Goal: Task Accomplishment & Management: Manage account settings

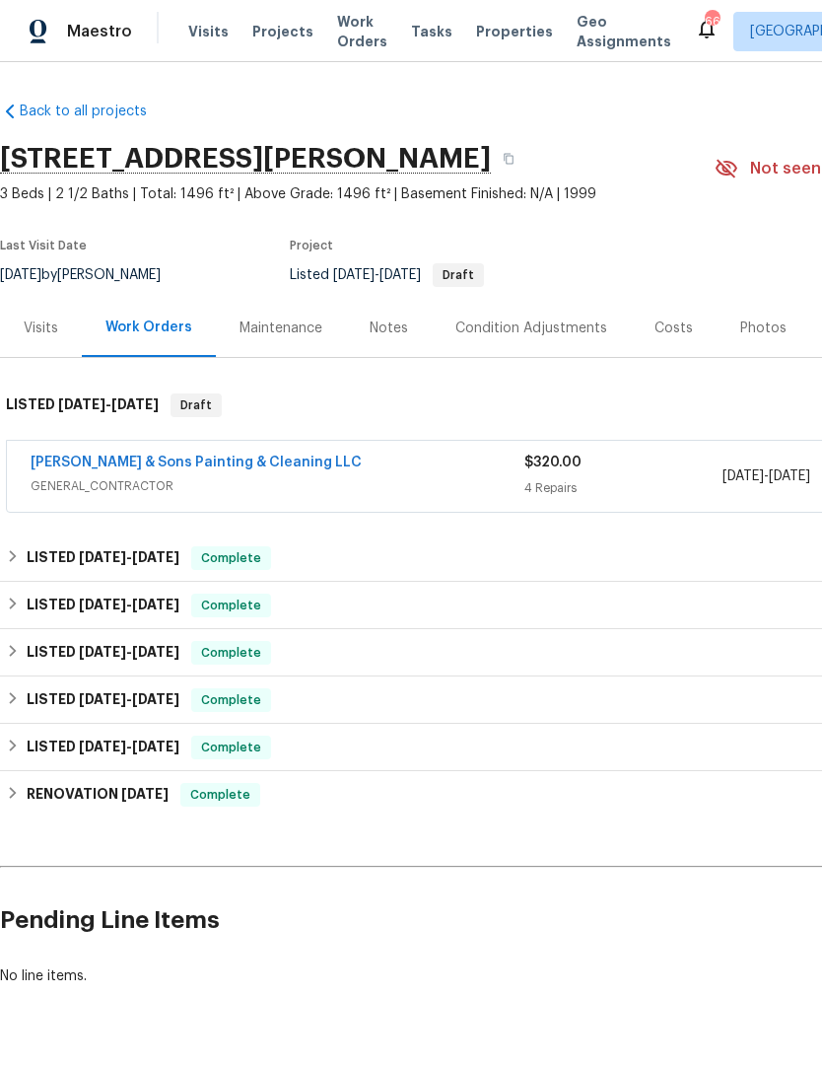
click at [152, 456] on link "[PERSON_NAME] & Sons Painting & Cleaning LLC" at bounding box center [196, 463] width 331 height 14
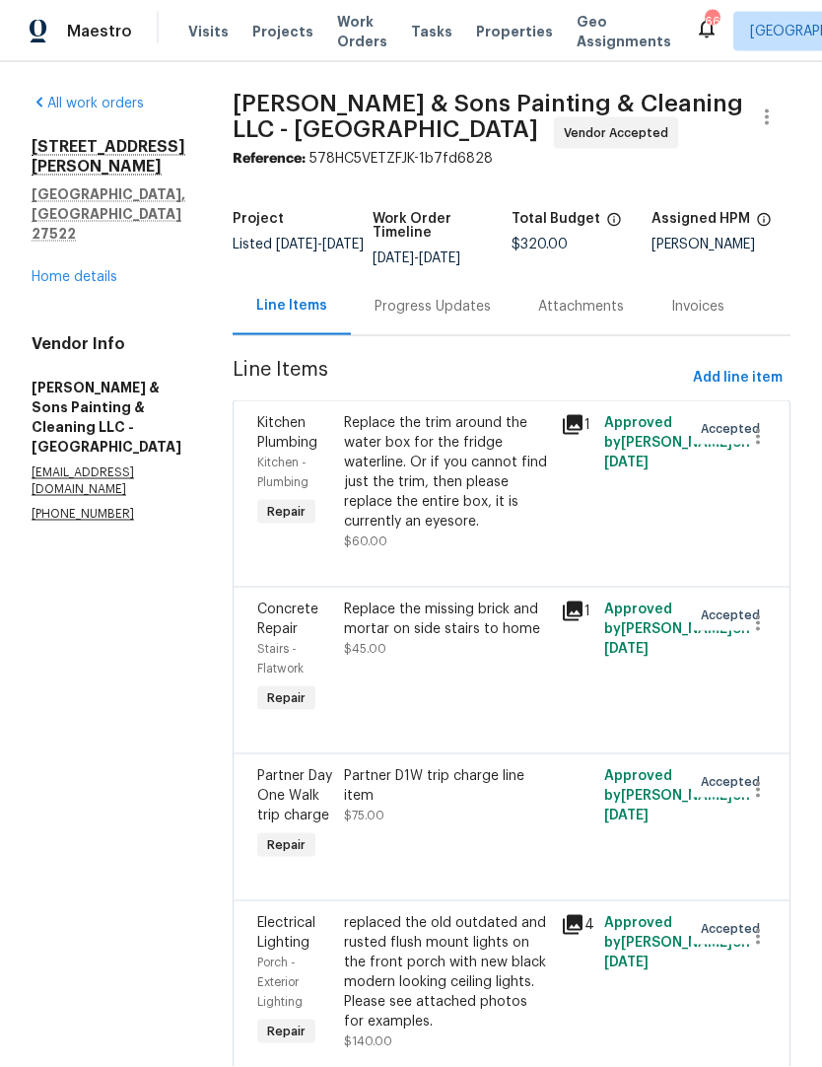
scroll to position [81, 0]
click at [417, 297] on div "Progress Updates" at bounding box center [433, 307] width 116 height 20
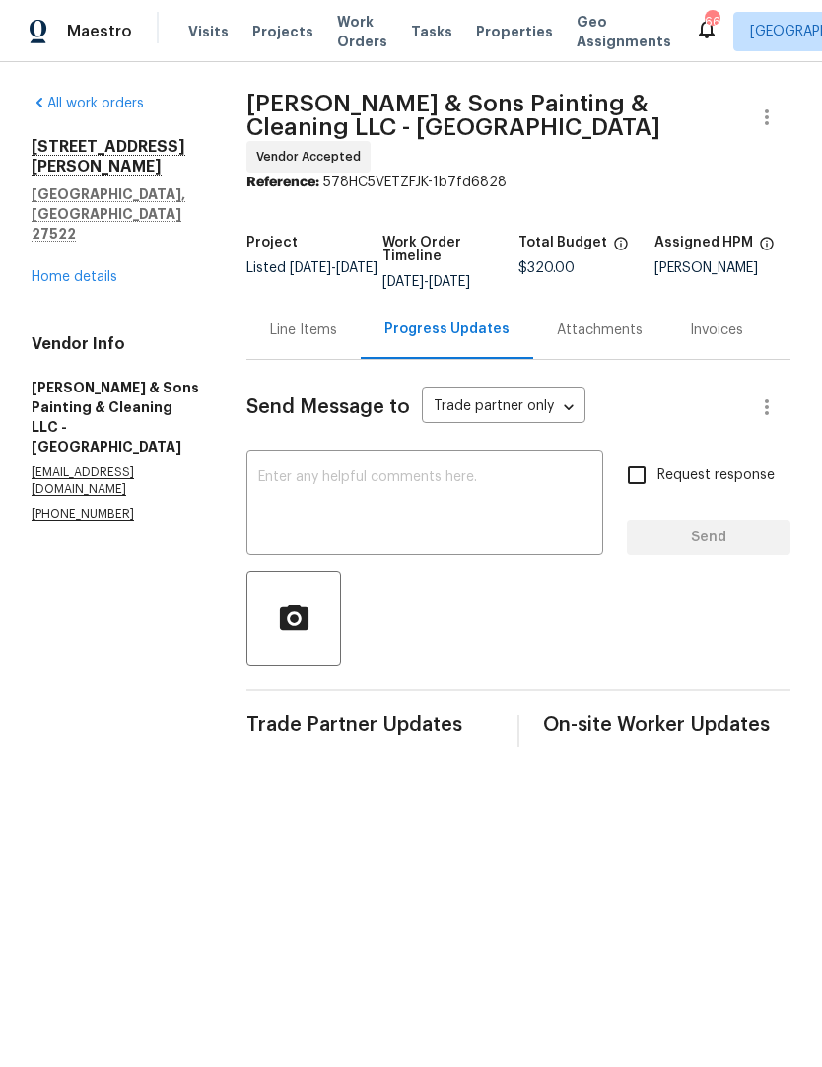
click at [411, 489] on textarea at bounding box center [424, 504] width 333 height 69
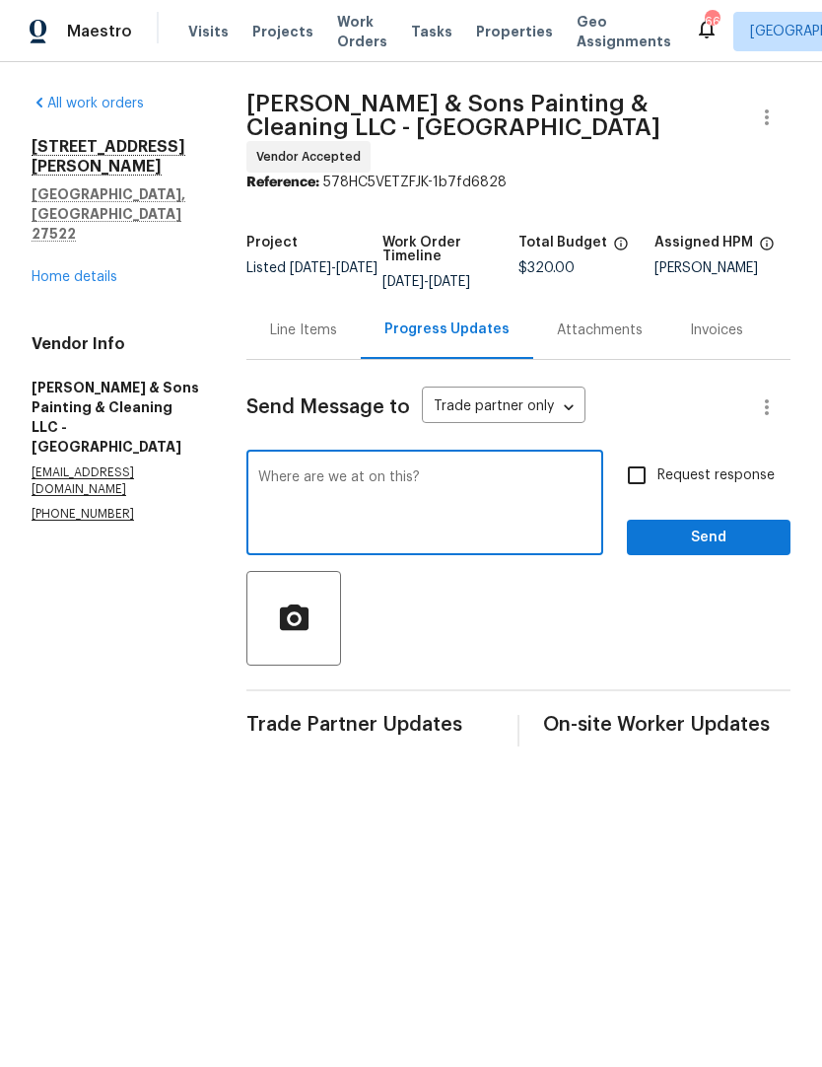
type textarea "Where are we at on this?"
click at [642, 455] on input "Request response" at bounding box center [636, 475] width 41 height 41
checkbox input "true"
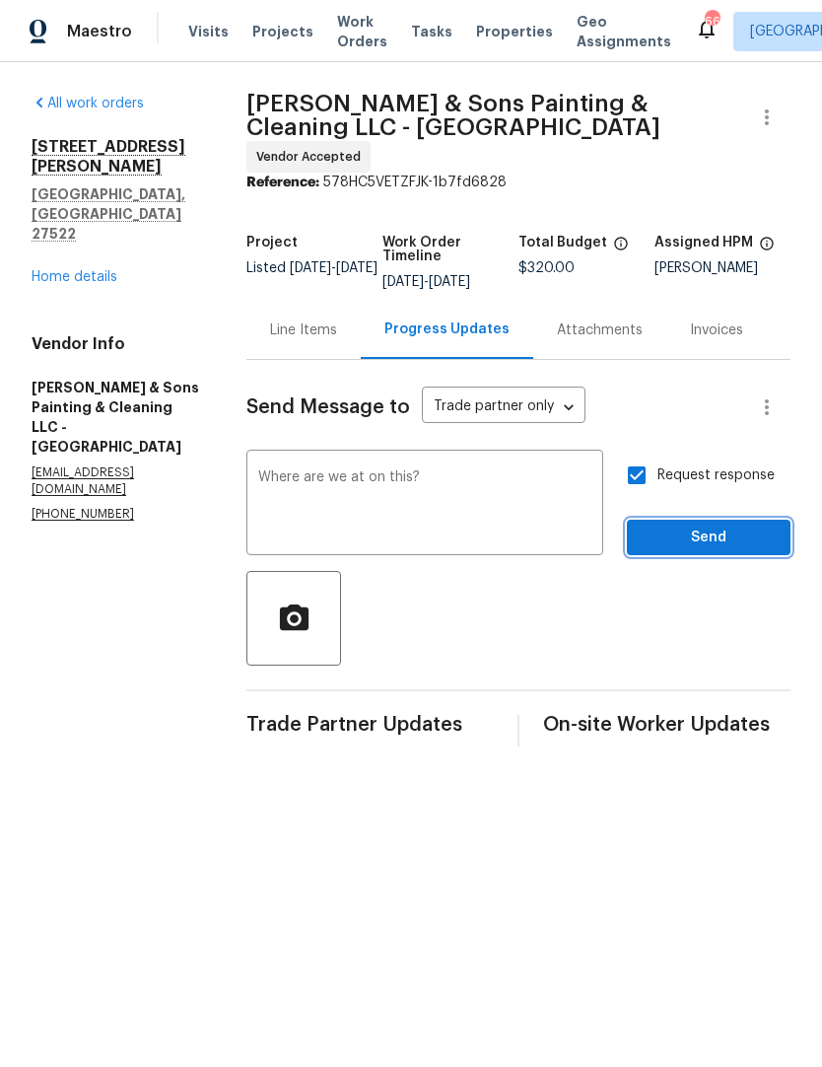
click at [706, 527] on span "Send" at bounding box center [709, 538] width 132 height 25
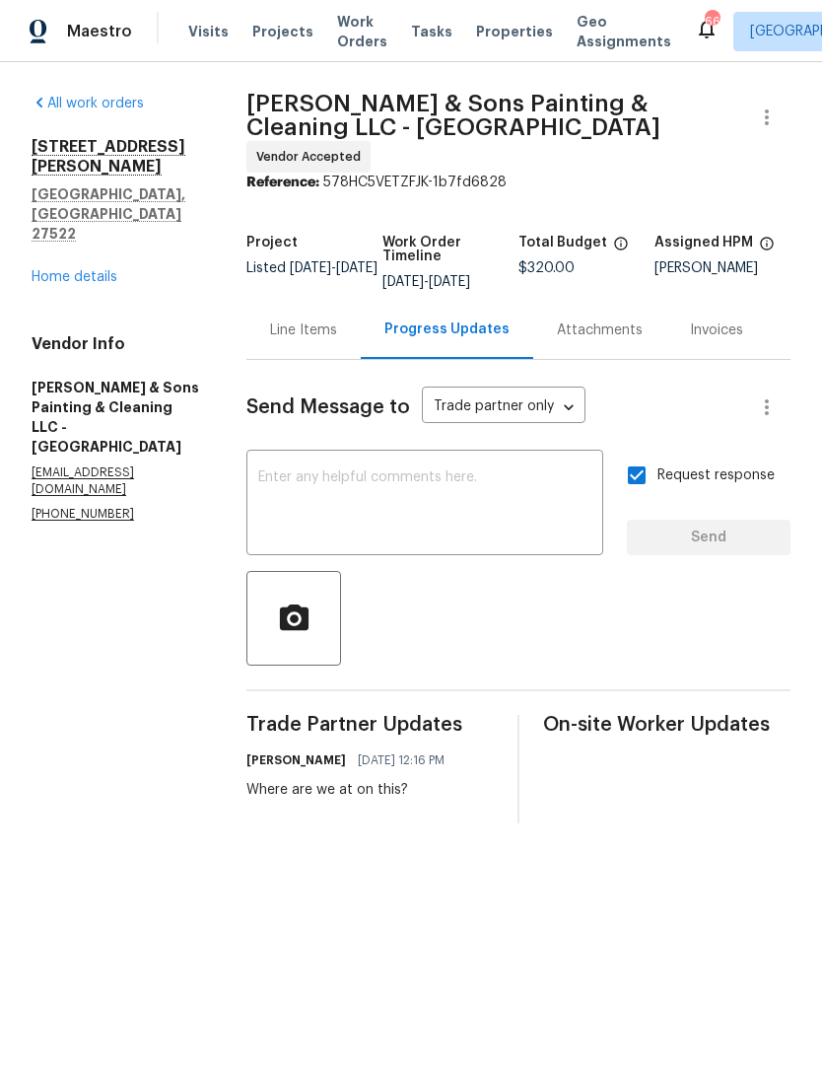
click at [337, 323] on div "Line Items" at bounding box center [303, 330] width 67 height 20
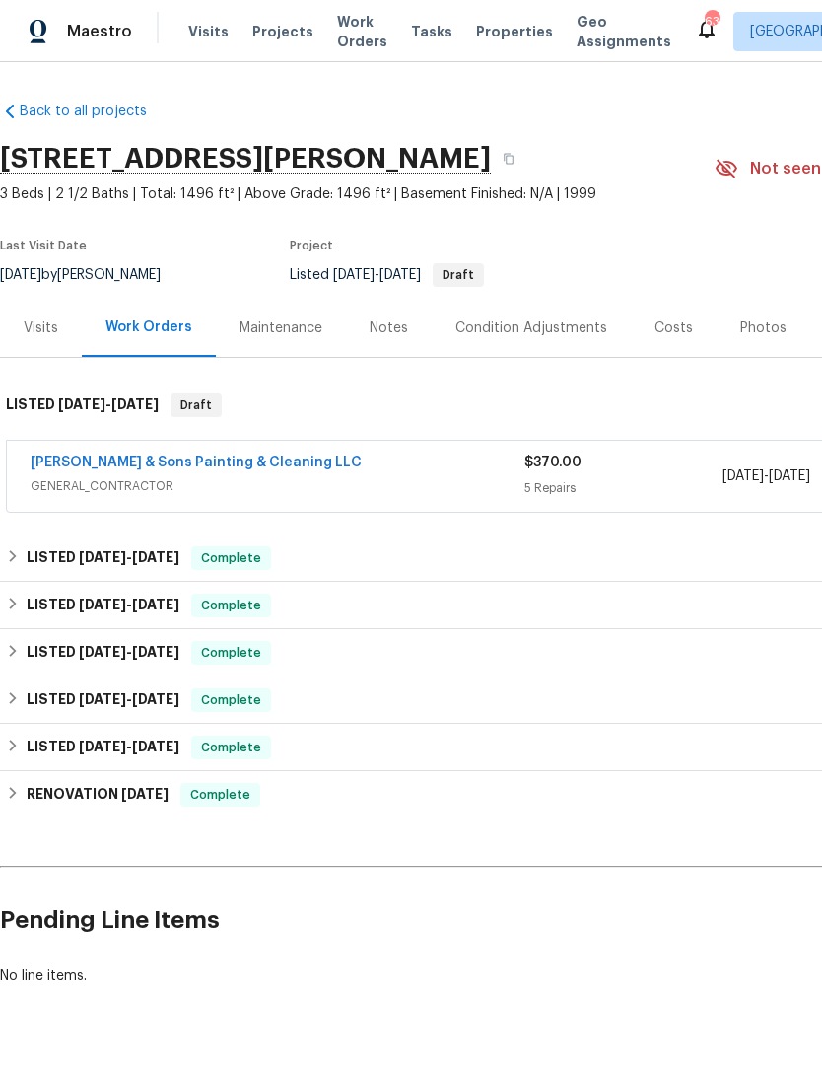
click at [225, 465] on link "[PERSON_NAME] & Sons Painting & Cleaning LLC" at bounding box center [196, 463] width 331 height 14
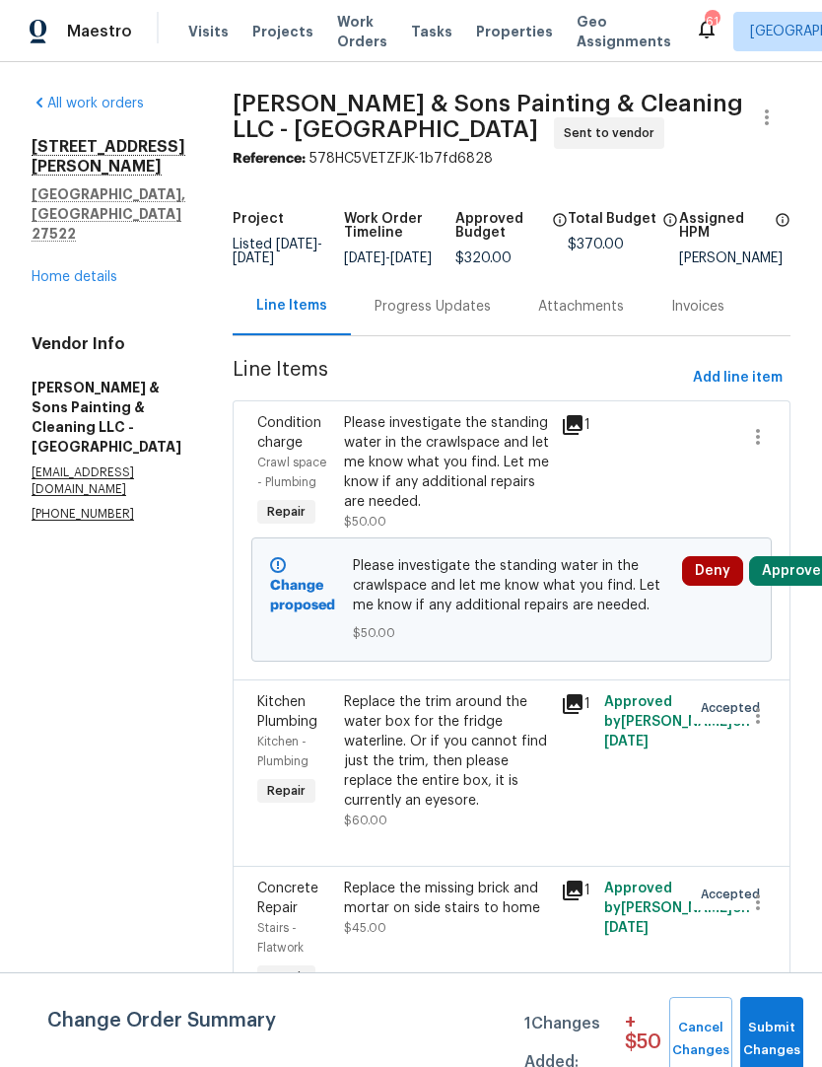
click at [791, 573] on button "Approve" at bounding box center [791, 571] width 85 height 30
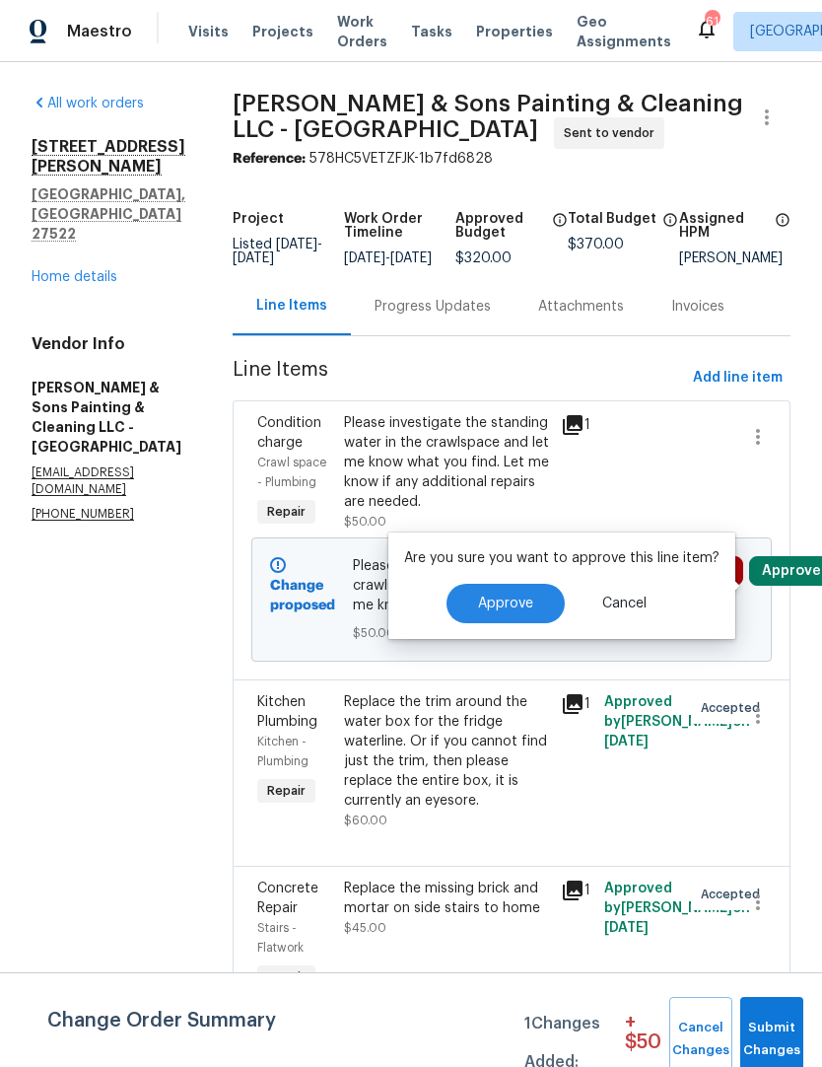
click at [533, 615] on button "Approve" at bounding box center [506, 603] width 118 height 39
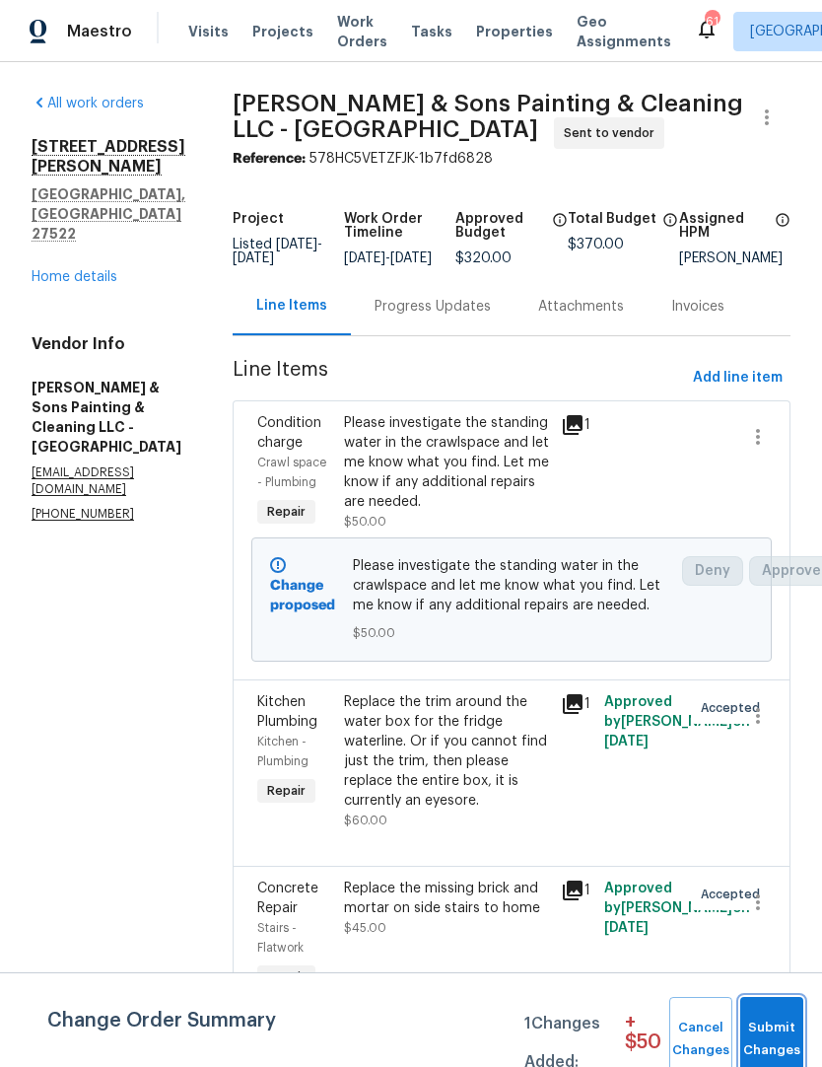
click at [776, 1025] on span "Submit Changes" at bounding box center [771, 1039] width 43 height 45
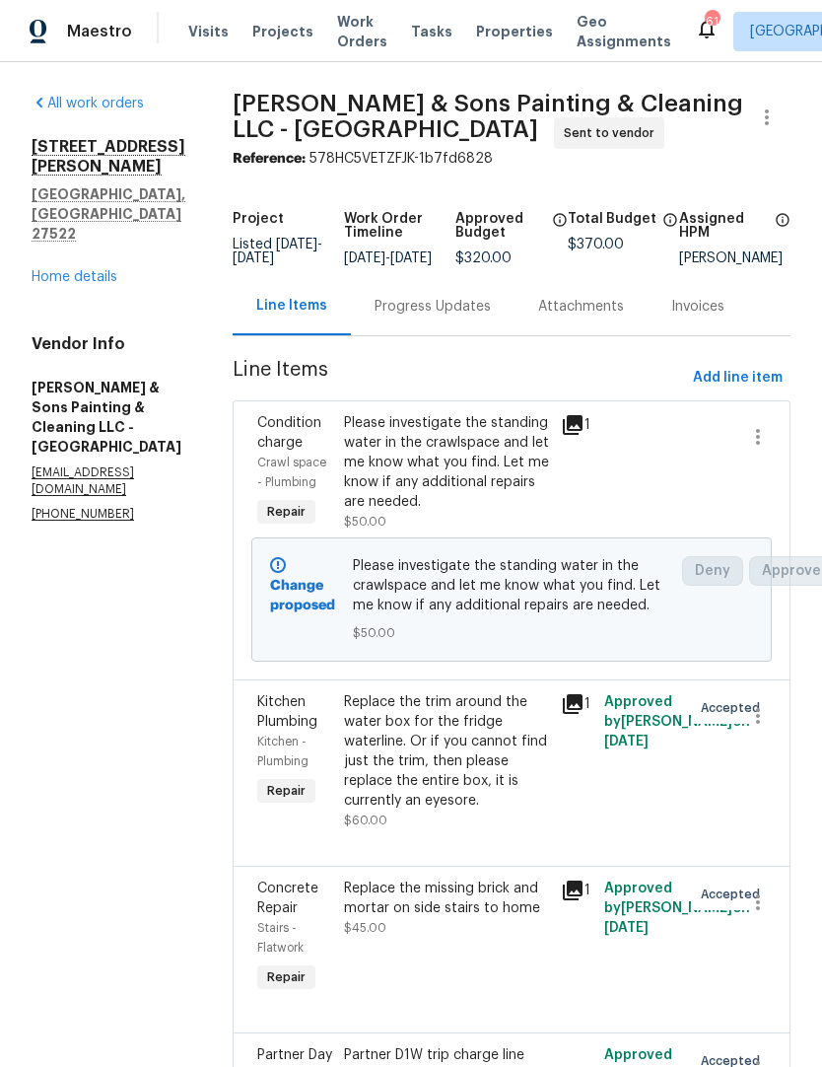
click at [769, 1003] on div at bounding box center [750, 938] width 43 height 130
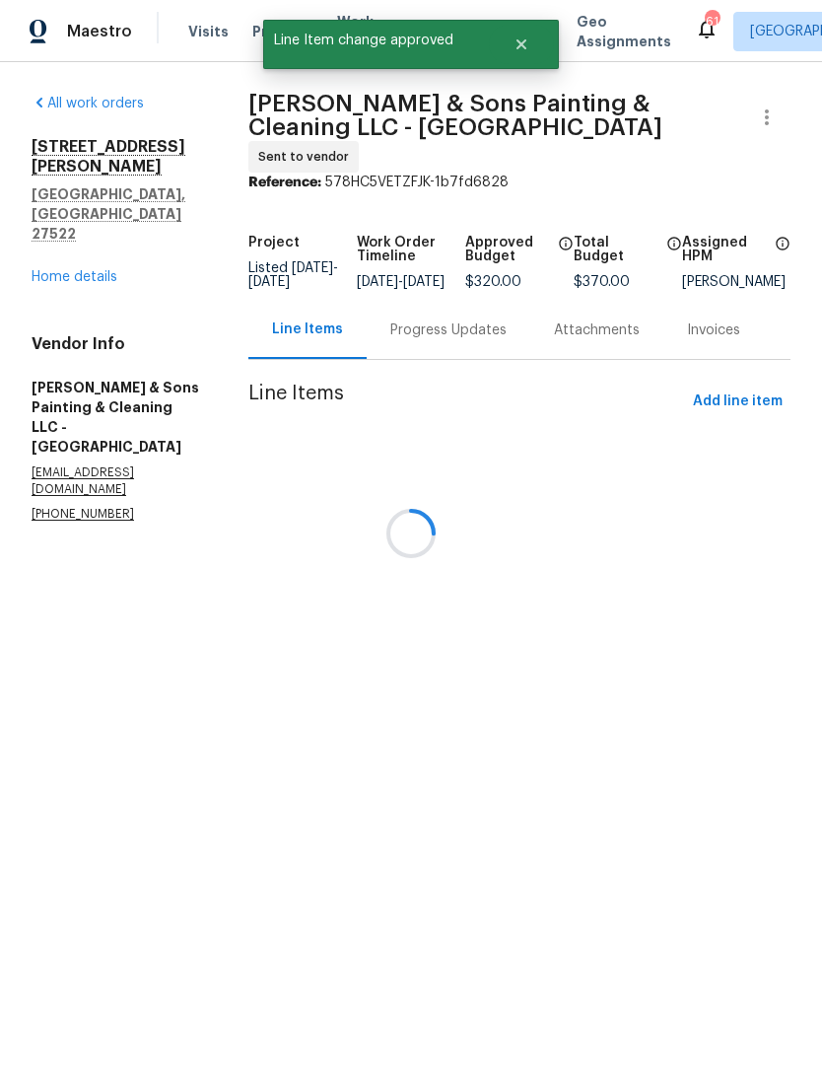
click at [74, 265] on div at bounding box center [411, 533] width 822 height 1067
click at [92, 227] on div at bounding box center [411, 533] width 822 height 1067
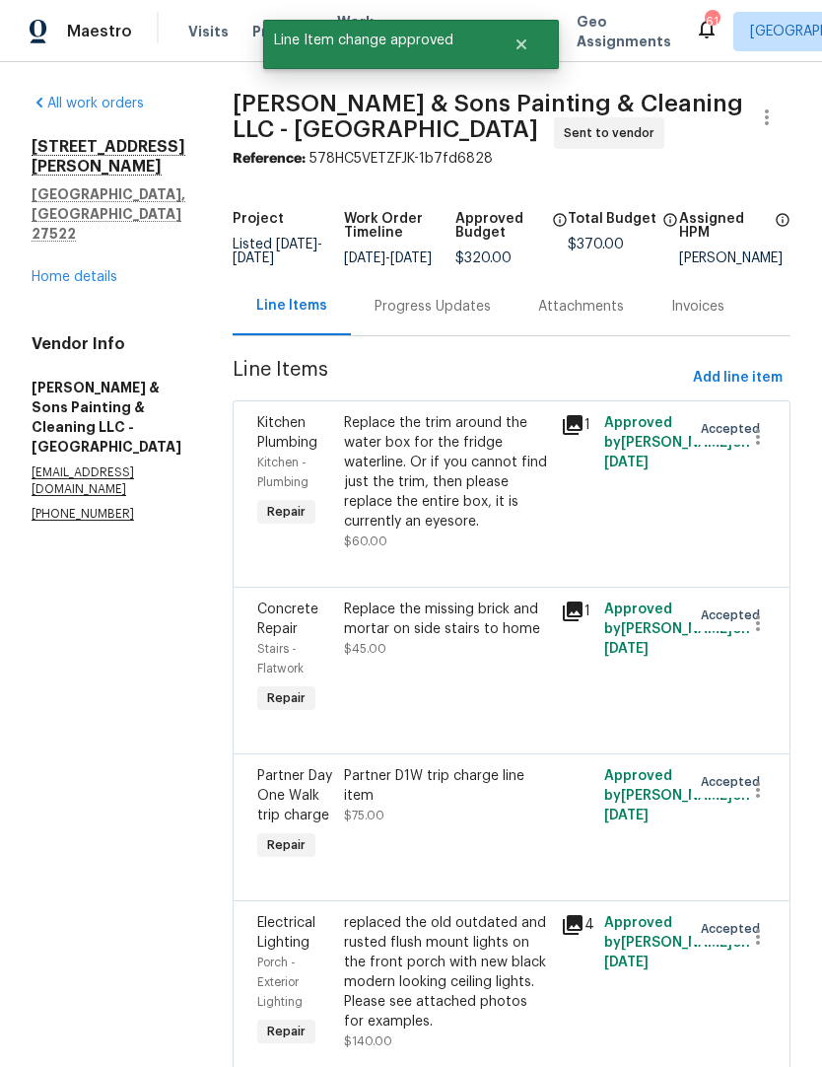
click at [76, 270] on link "Home details" at bounding box center [75, 277] width 86 height 14
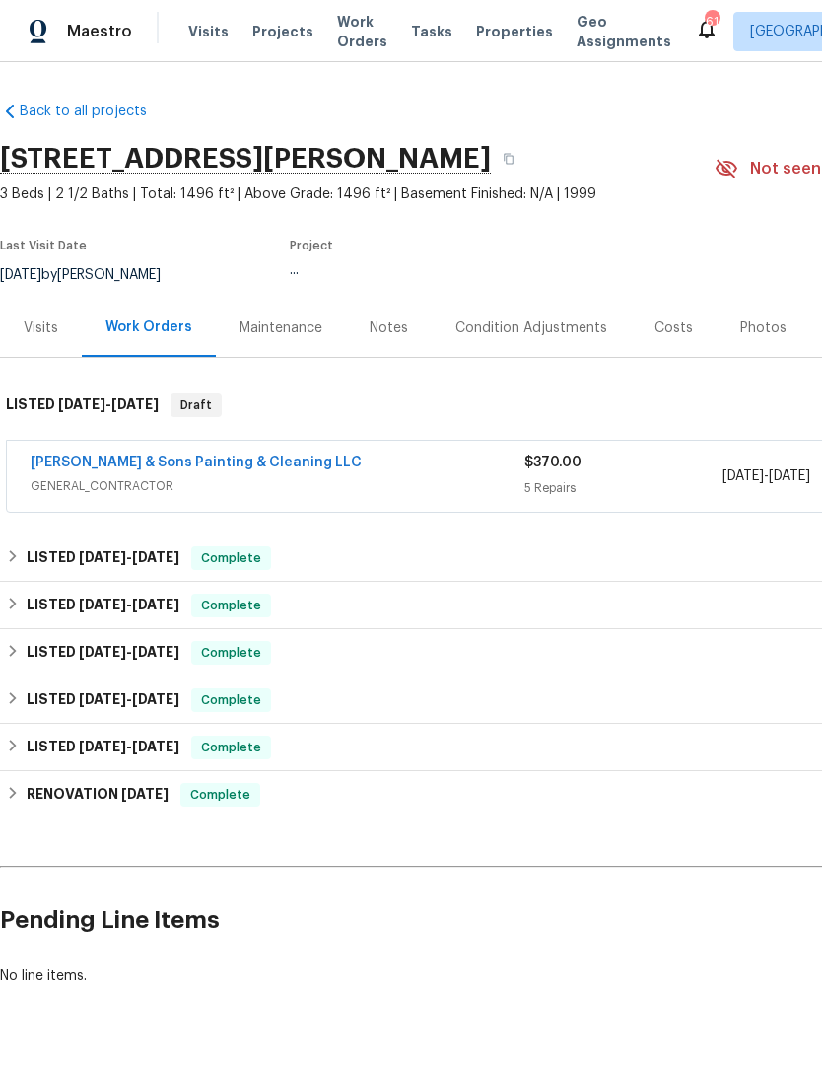
click at [393, 327] on div "Notes" at bounding box center [389, 328] width 38 height 20
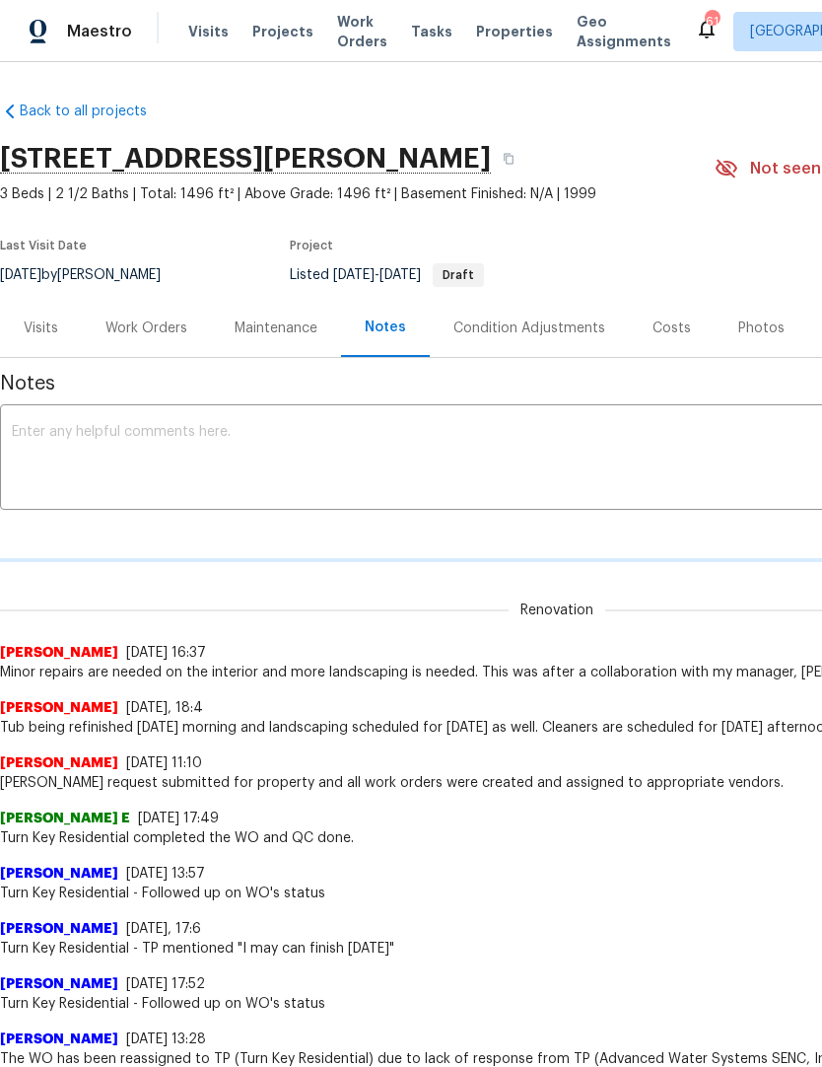
click at [337, 458] on textarea at bounding box center [557, 459] width 1091 height 69
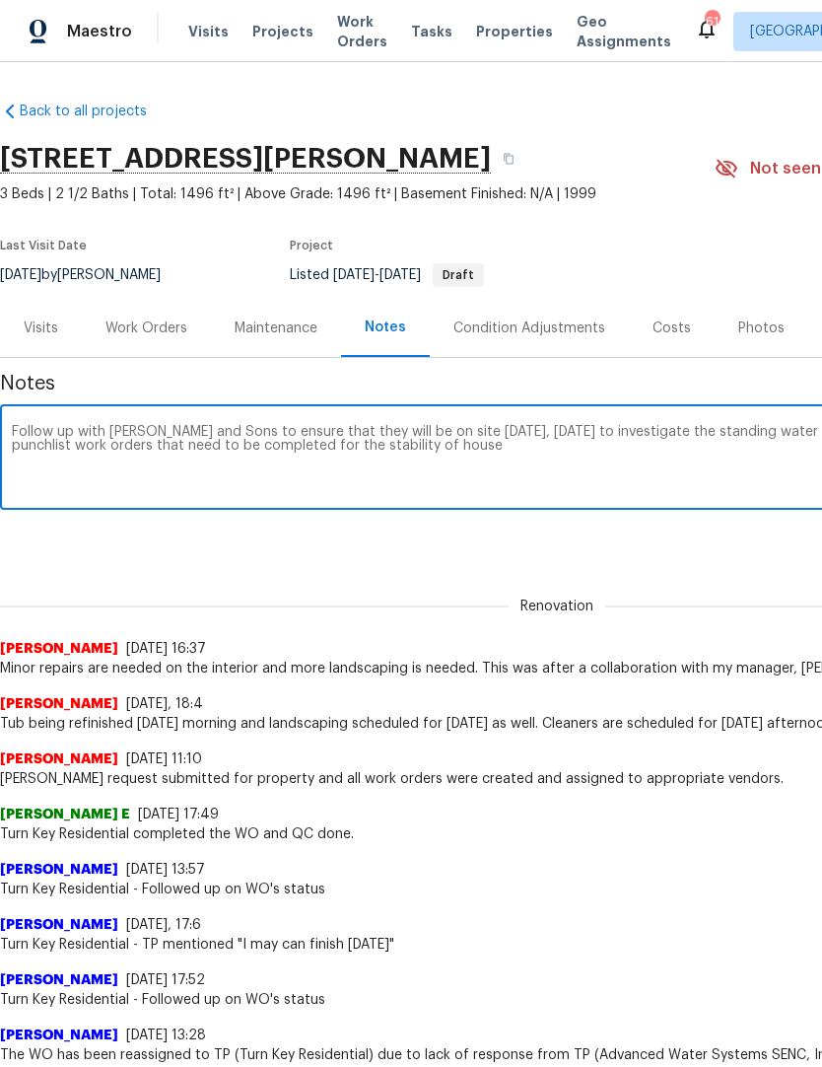
click at [470, 452] on textarea "Follow up with Hodge and Sons to ensure that they will be on site tomorrow, Fri…" at bounding box center [557, 459] width 1091 height 69
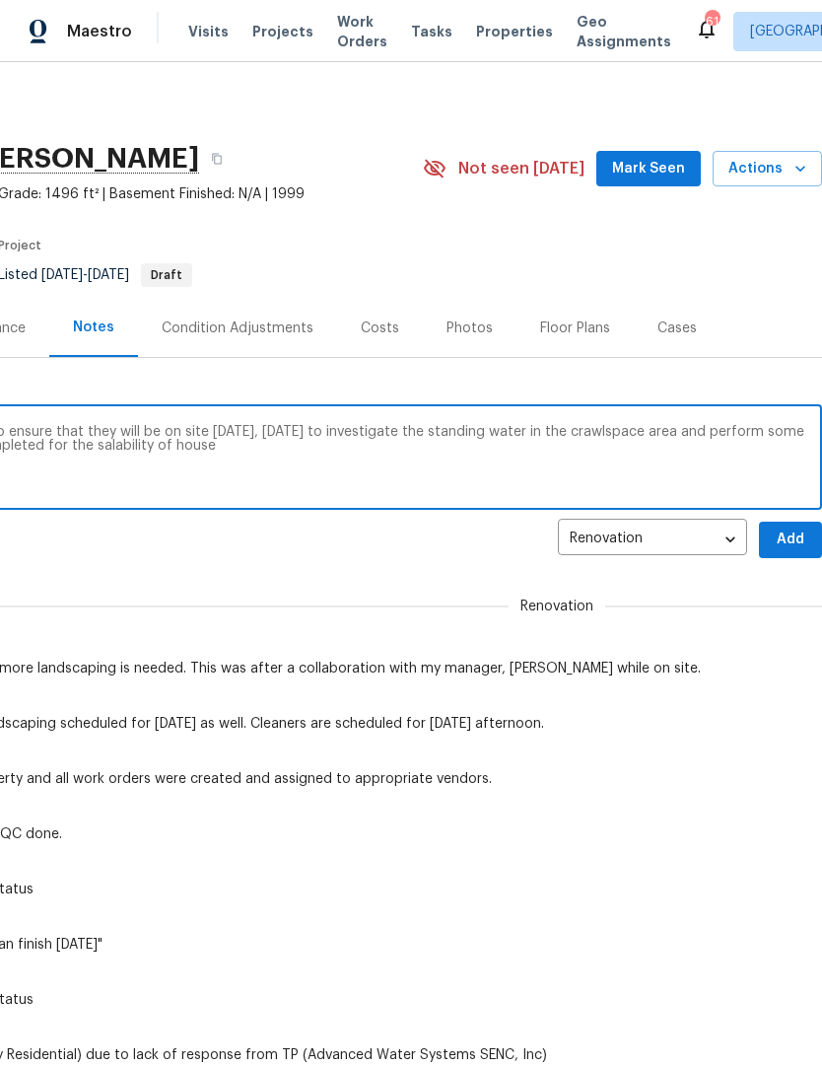
scroll to position [0, 292]
type textarea "Follow up with Hodge and Sons to ensure that they will be on site tomorrow, Fri…"
click at [802, 538] on span "Add" at bounding box center [791, 540] width 32 height 25
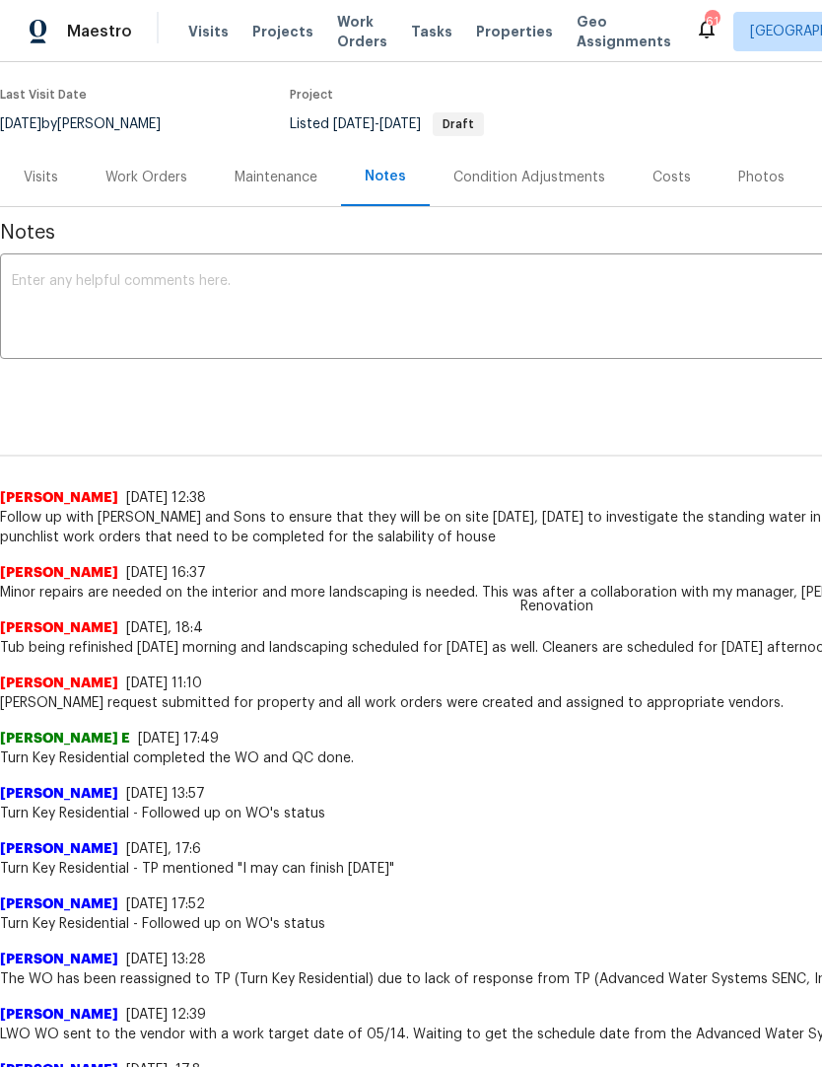
scroll to position [151, 0]
click at [162, 193] on div "Work Orders" at bounding box center [146, 177] width 129 height 58
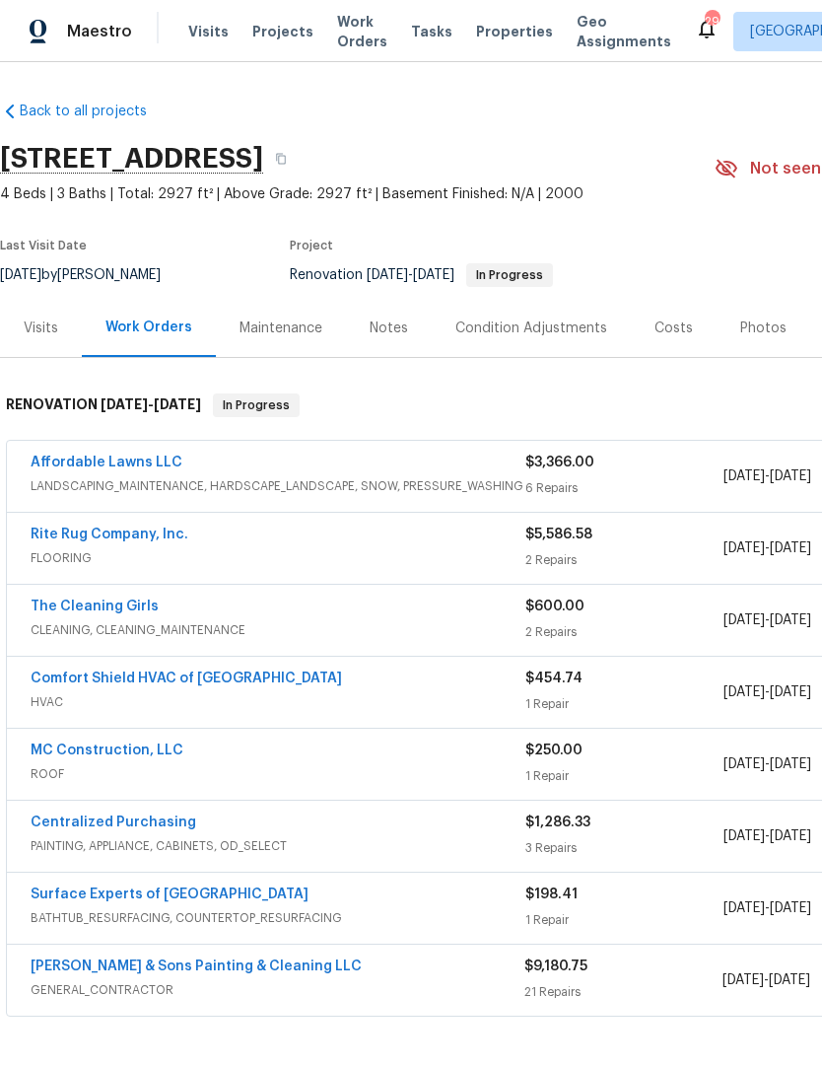
click at [171, 534] on link "Rite Rug Company, Inc." at bounding box center [110, 535] width 158 height 14
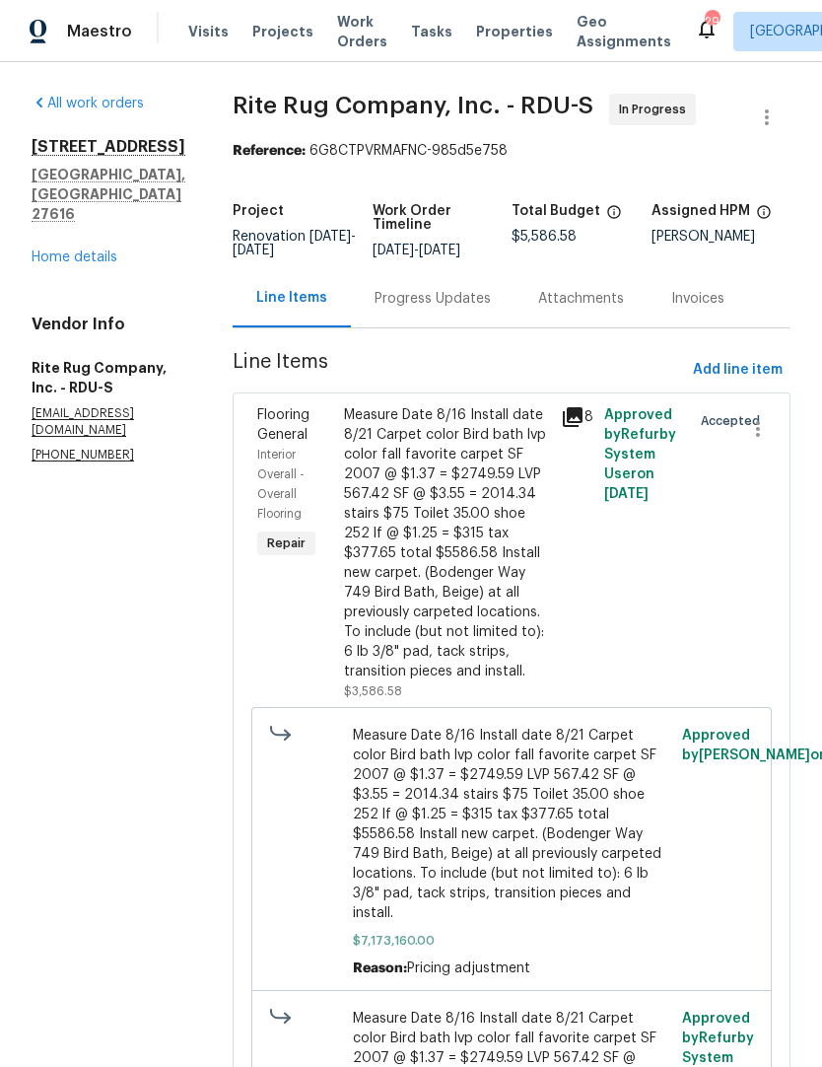
click at [463, 303] on div "Progress Updates" at bounding box center [433, 299] width 116 height 20
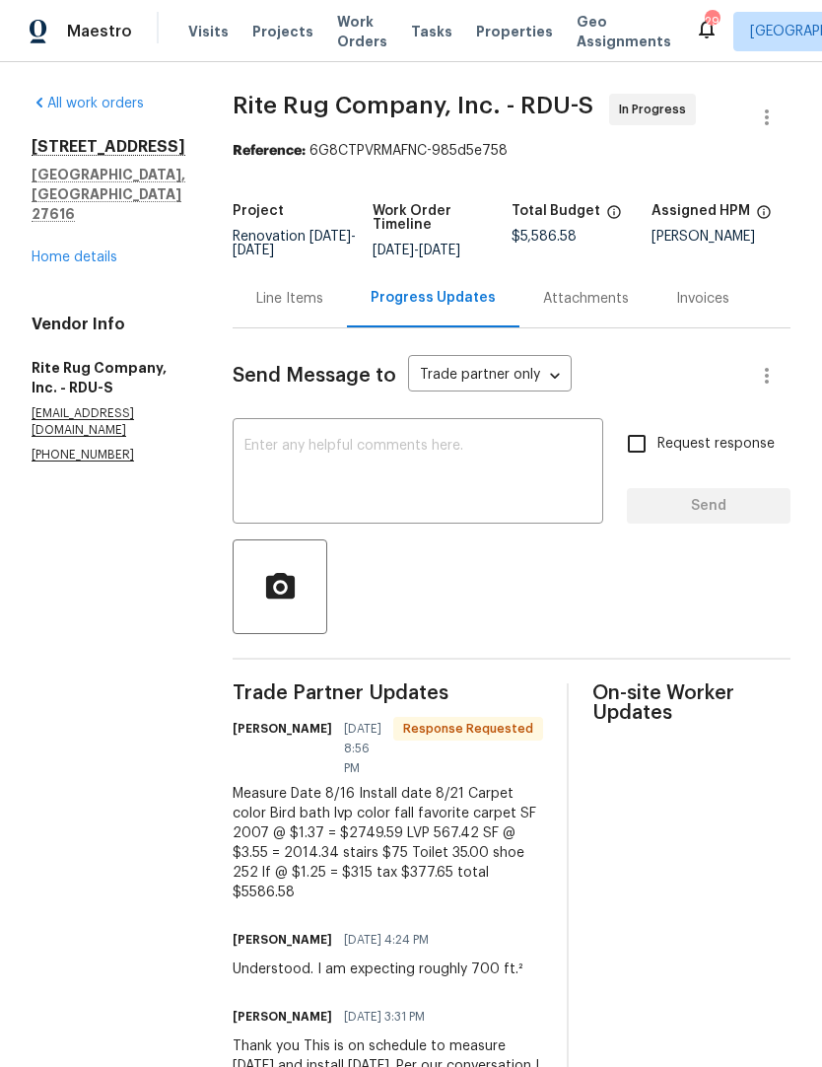
click at [349, 458] on textarea at bounding box center [418, 473] width 347 height 69
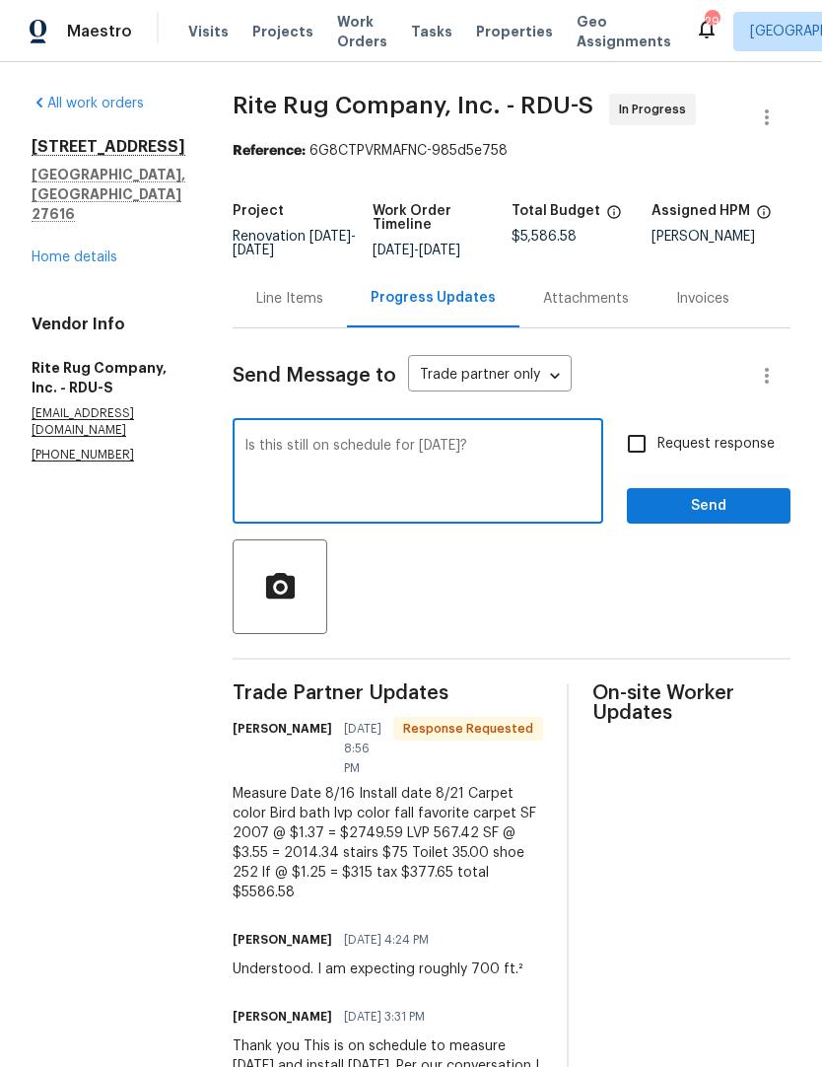
type textarea "Is this still on schedule for today?"
click at [655, 457] on input "Request response" at bounding box center [636, 443] width 41 height 41
checkbox input "true"
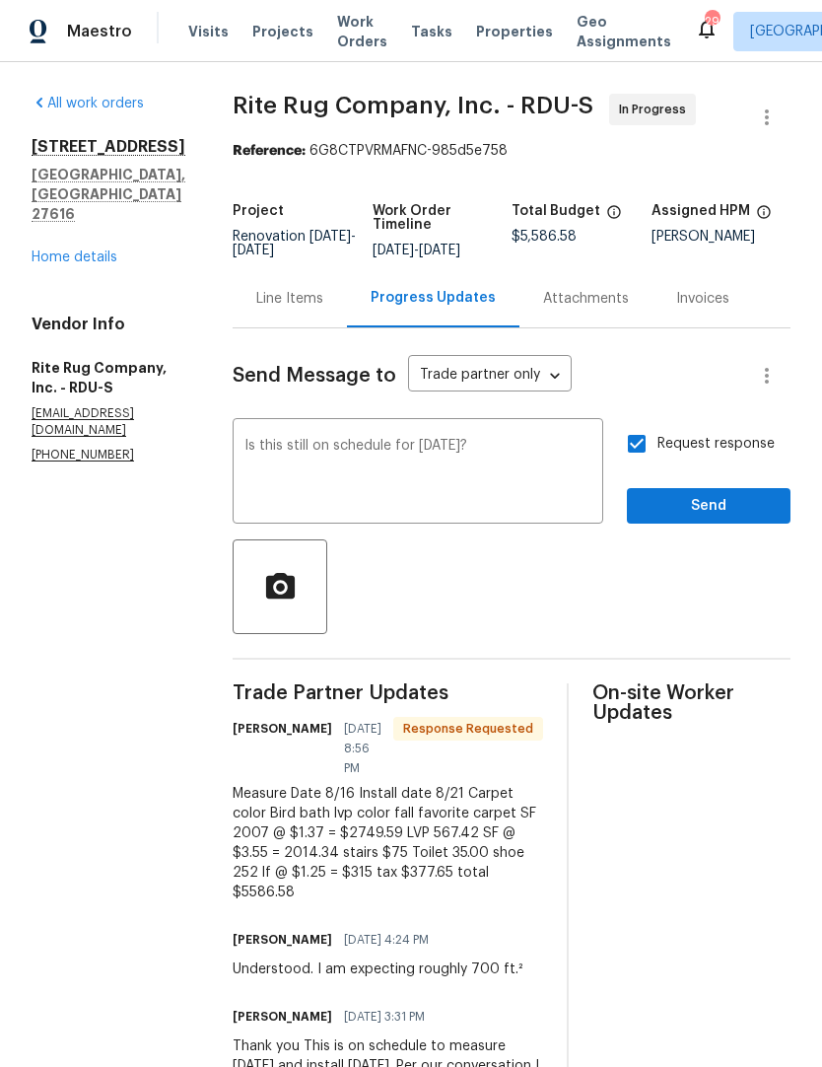
click at [684, 512] on span "Send" at bounding box center [709, 506] width 132 height 25
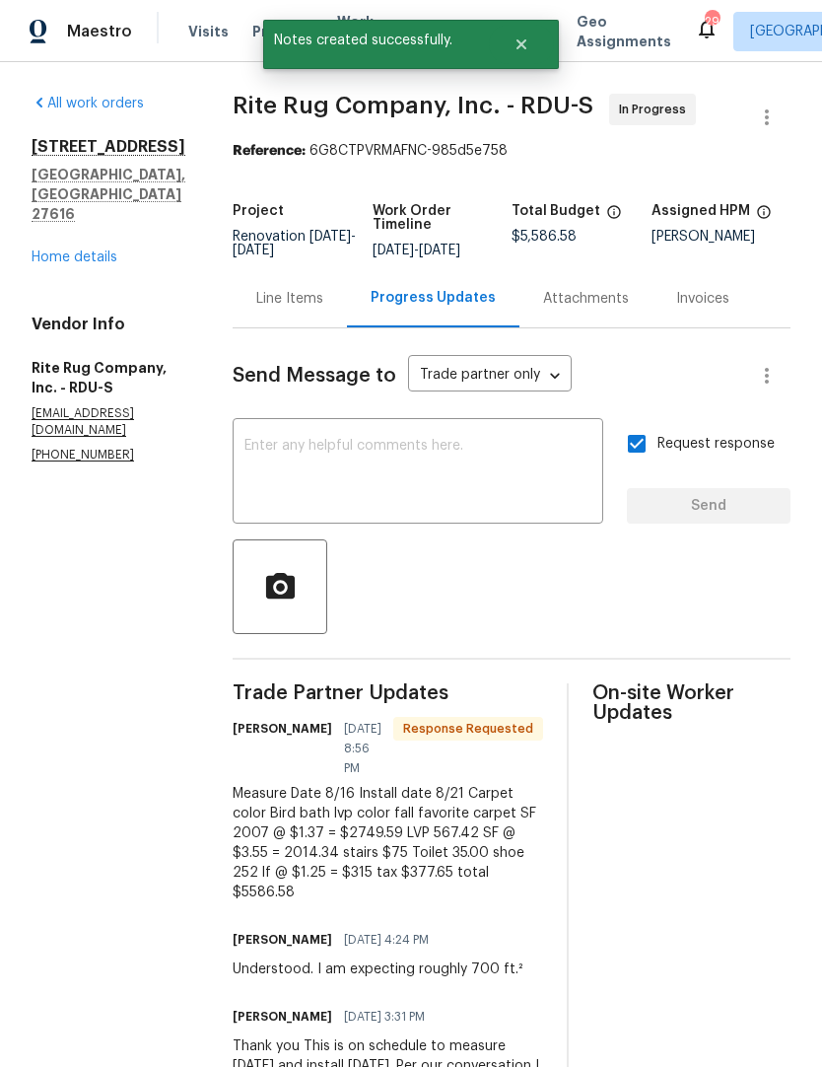
click at [114, 206] on div "8204 Coosa Ct Raleigh, NC 27616 Home details" at bounding box center [109, 202] width 154 height 130
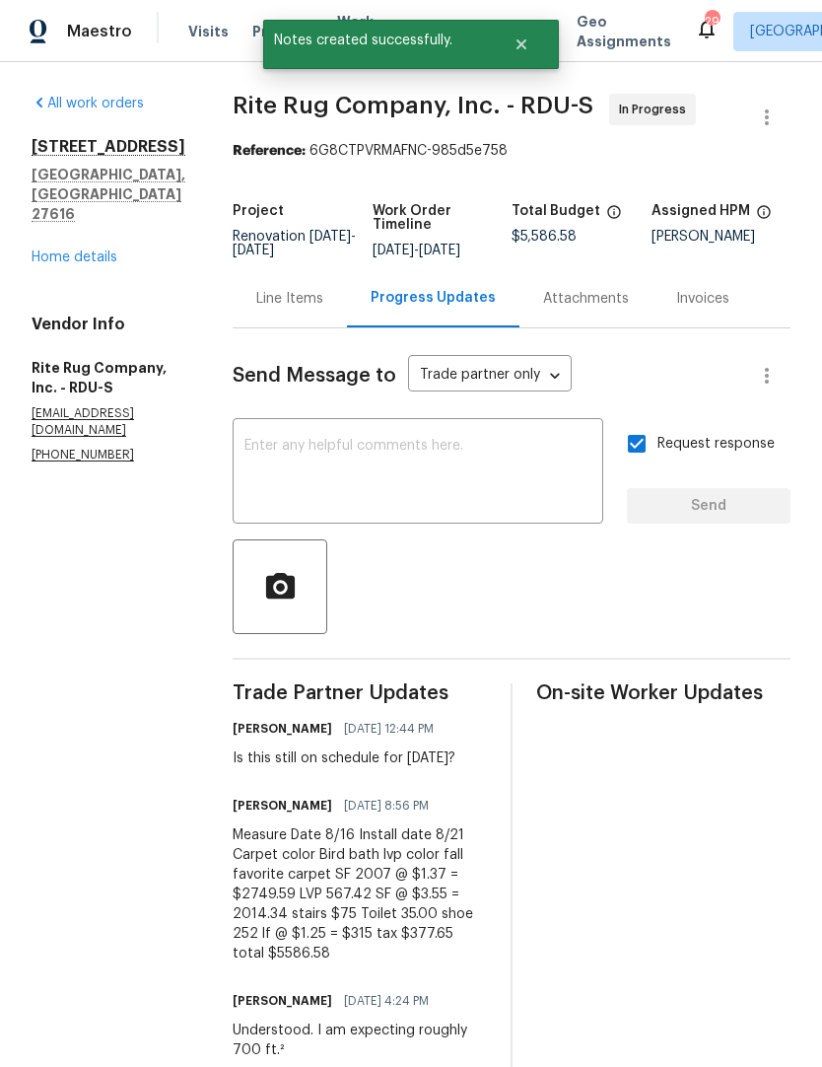
click at [94, 235] on div "All work orders 8204 Coosa Ct Raleigh, NC 27616 Home details Vendor Info Rite R…" at bounding box center [109, 279] width 154 height 370
click at [106, 250] on link "Home details" at bounding box center [75, 257] width 86 height 14
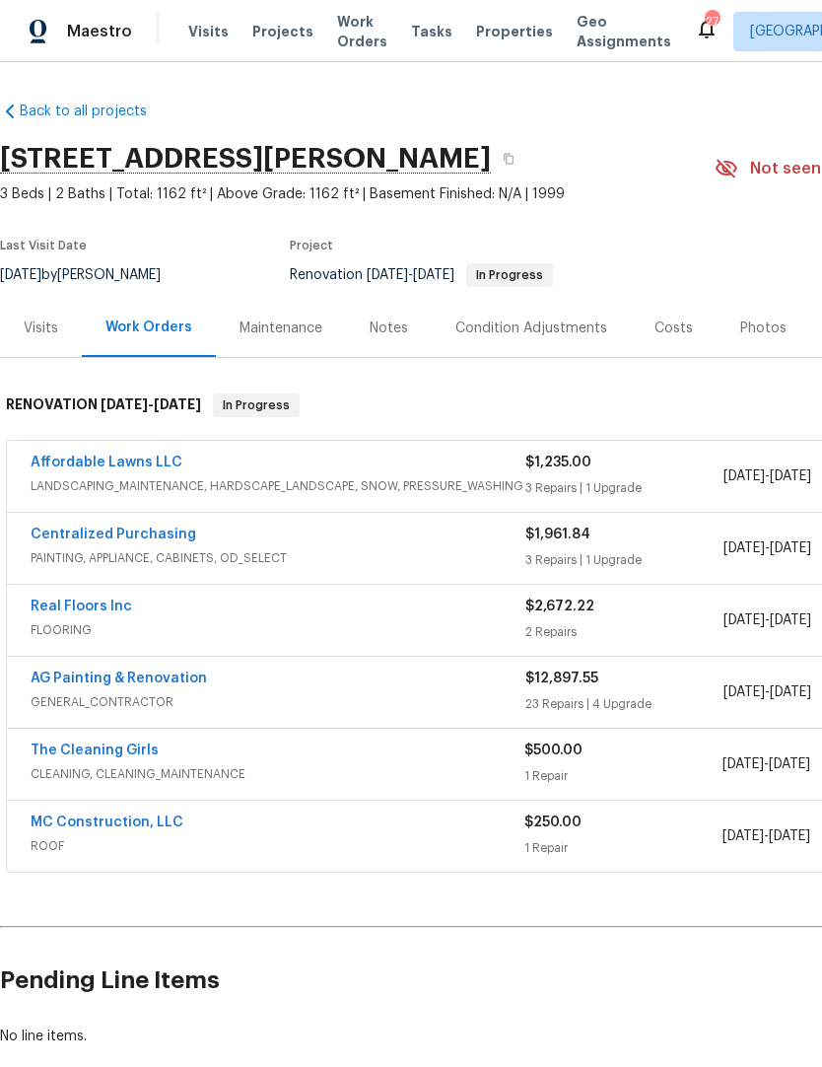
click at [165, 465] on link "Affordable Lawns LLC" at bounding box center [107, 463] width 152 height 14
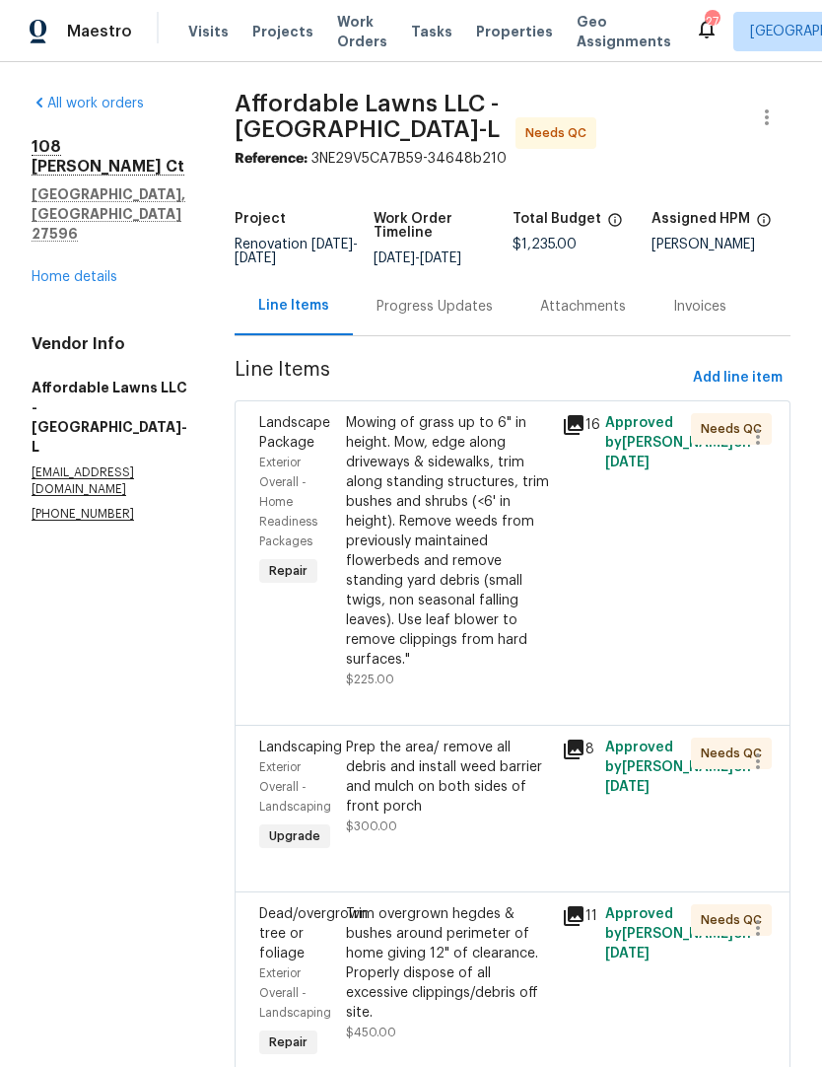
click at [86, 137] on div "108 Madeline Ct Youngsville, NC 27596 Home details" at bounding box center [110, 212] width 156 height 150
click at [70, 270] on link "Home details" at bounding box center [75, 277] width 86 height 14
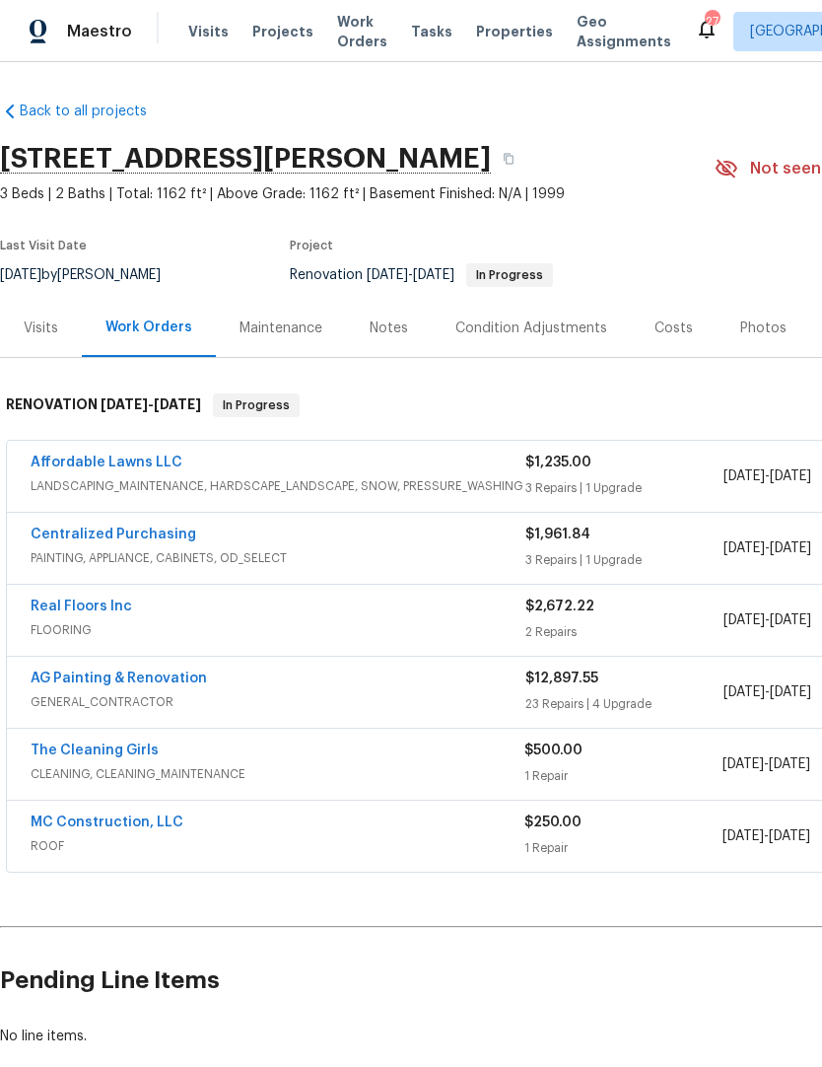
click at [110, 620] on span "FLOORING" at bounding box center [278, 630] width 495 height 20
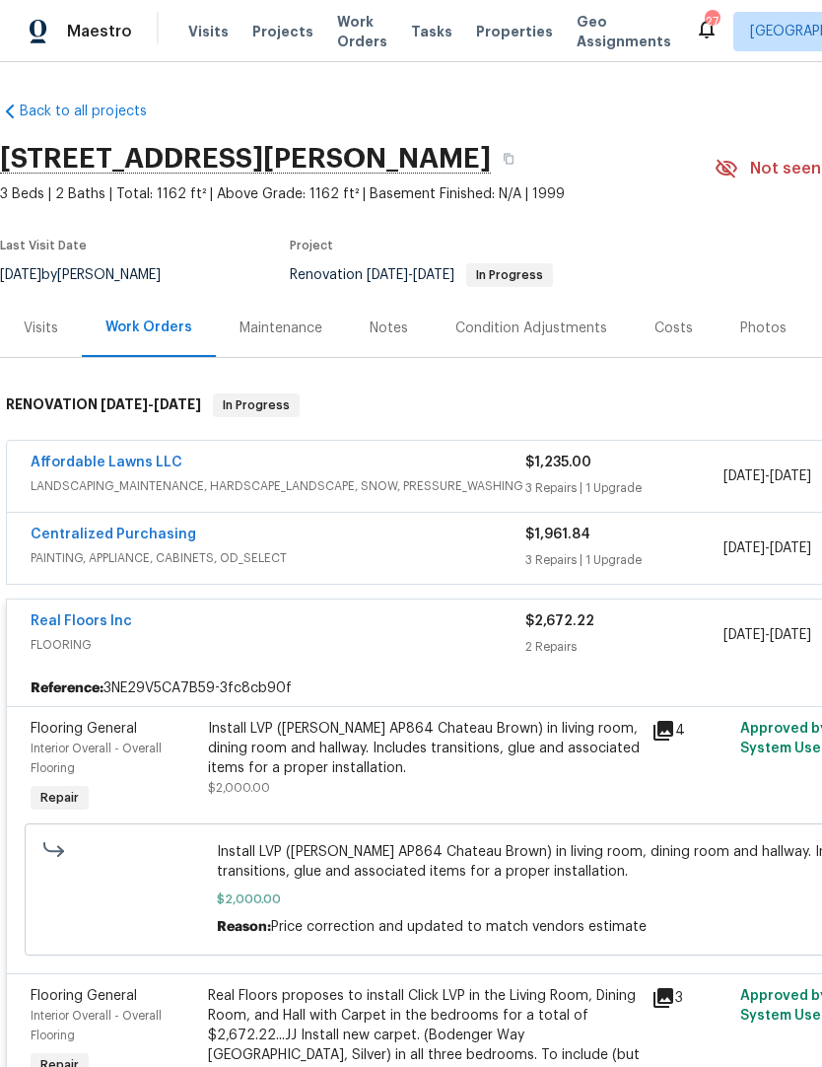
click at [117, 614] on link "Real Floors Inc" at bounding box center [82, 621] width 102 height 14
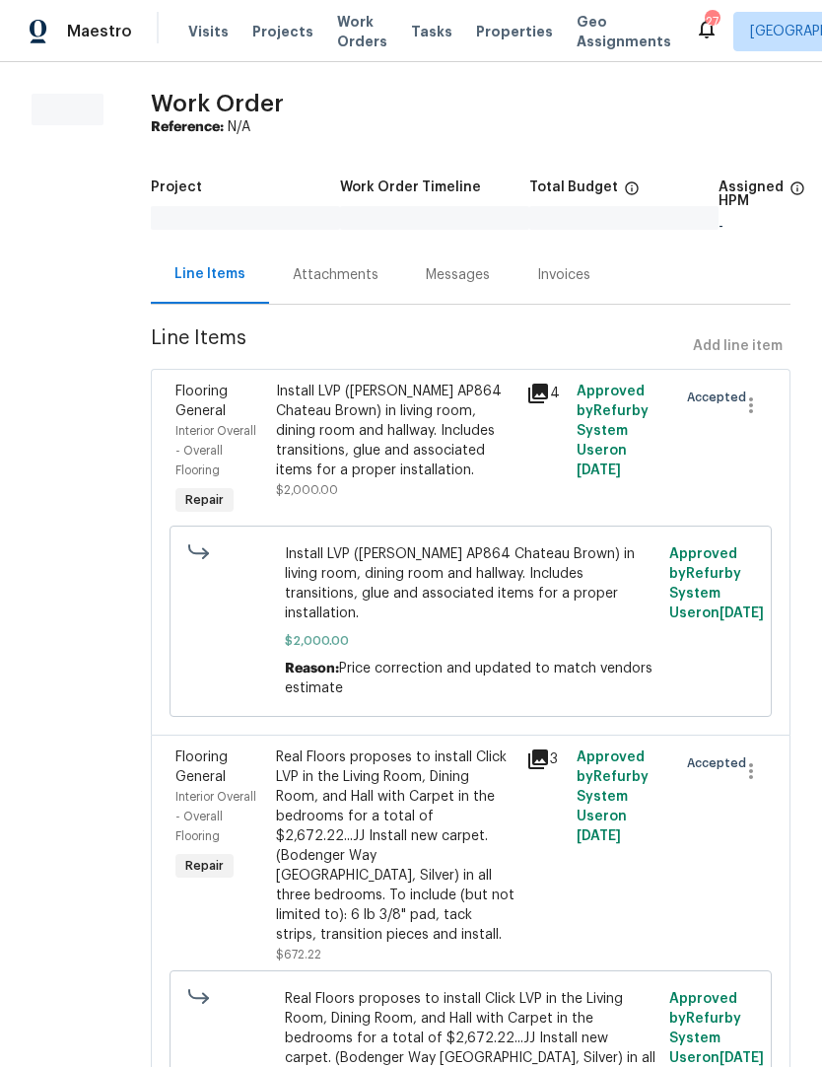
click at [352, 280] on div "Attachments" at bounding box center [336, 275] width 86 height 20
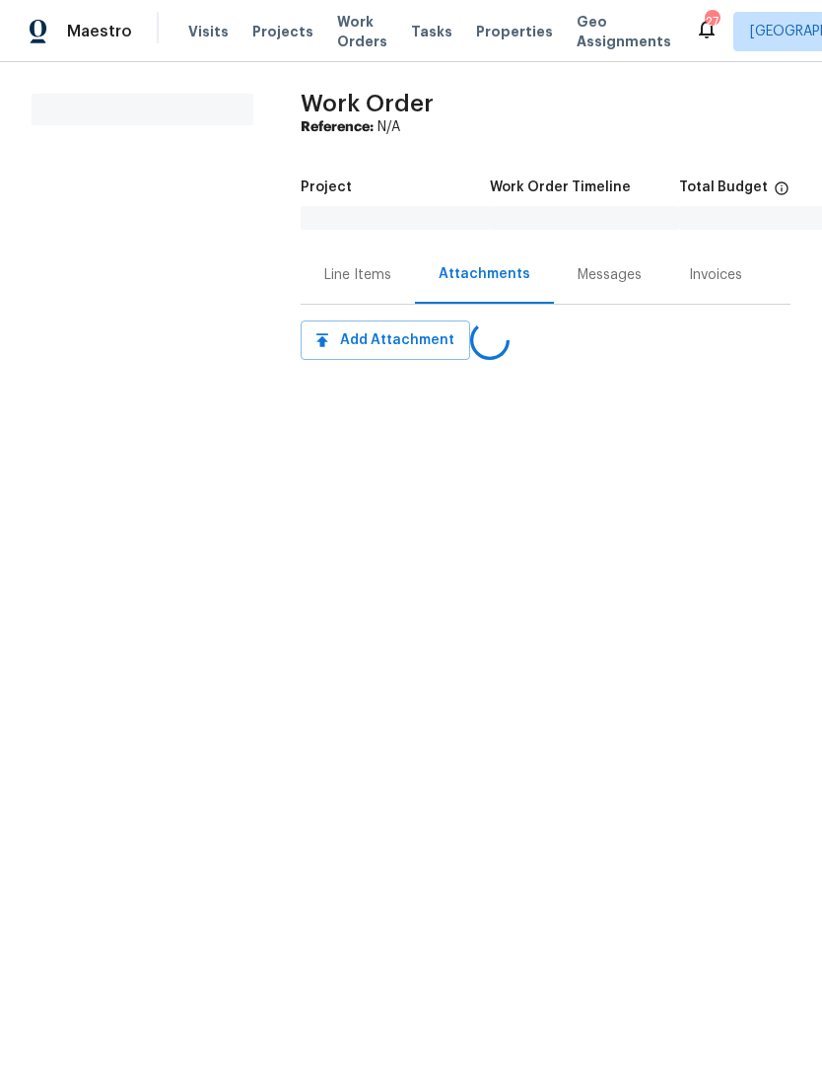
click at [364, 273] on div "Line Items" at bounding box center [357, 275] width 67 height 20
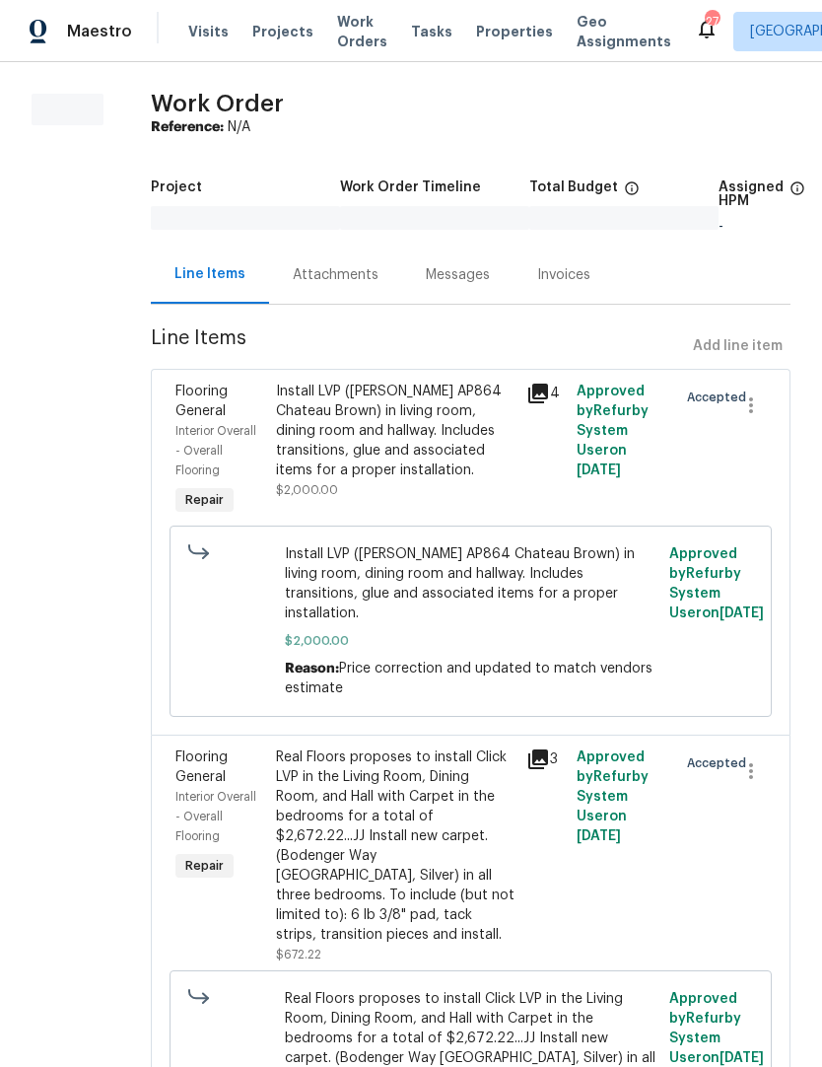
click at [486, 267] on div "Messages" at bounding box center [457, 275] width 111 height 58
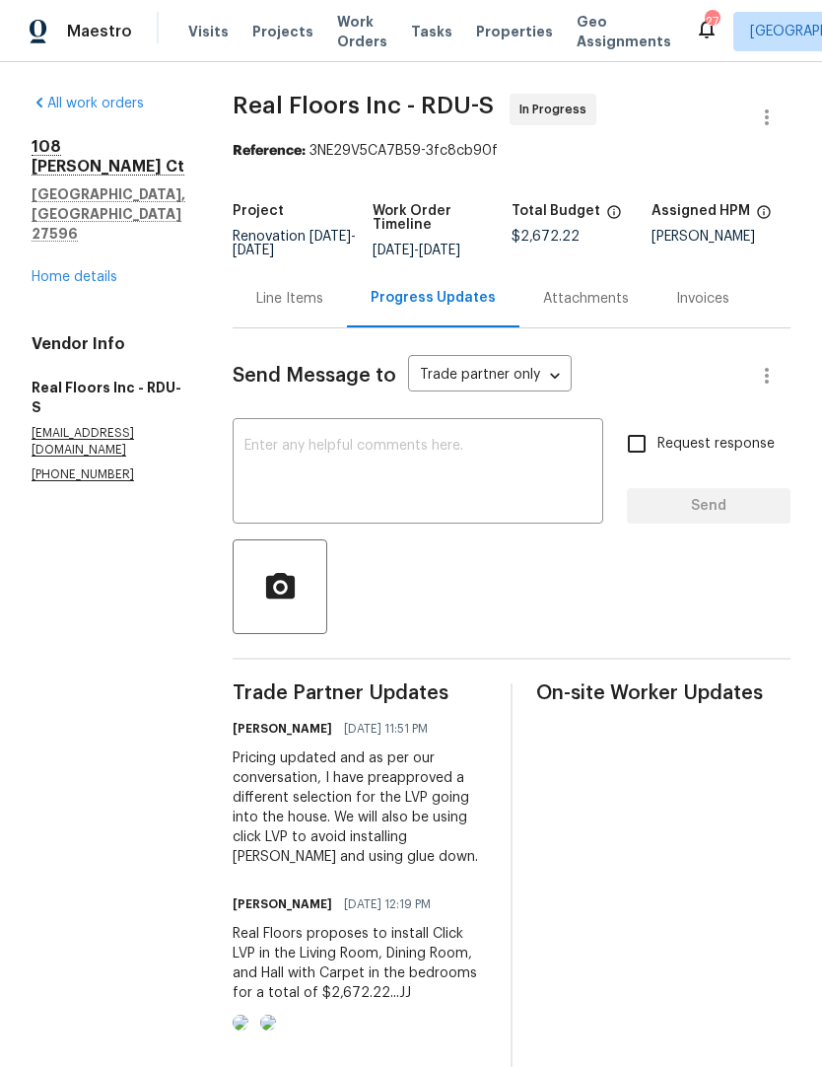
click at [355, 479] on textarea at bounding box center [418, 473] width 347 height 69
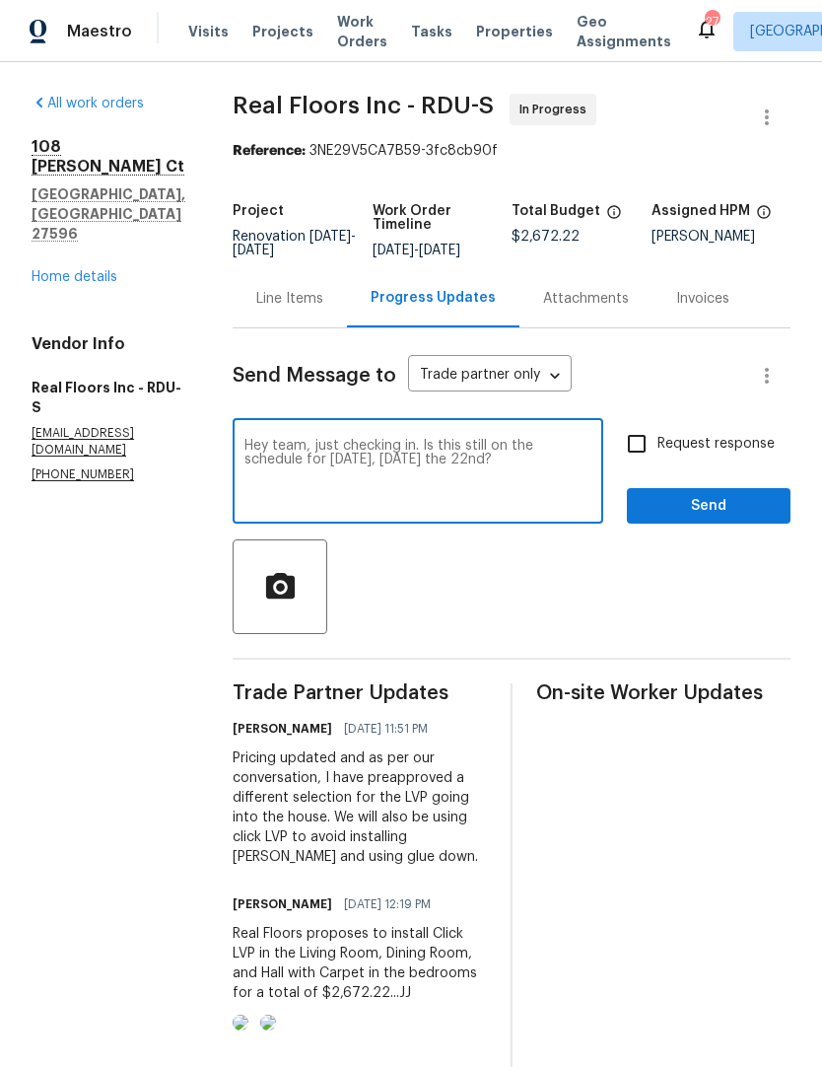
type textarea "Hey team, just checking in. Is this still on the schedule for Friday, tomorrow …"
click at [634, 464] on input "Request response" at bounding box center [636, 443] width 41 height 41
checkbox input "true"
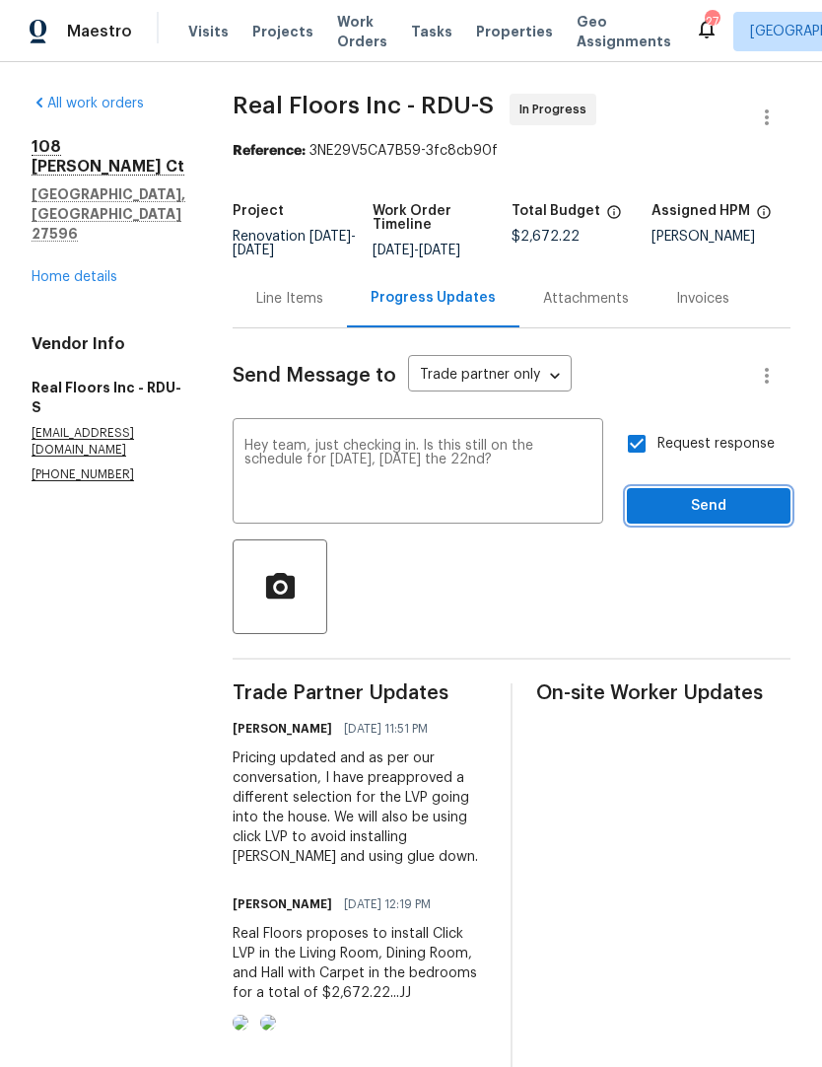
click at [696, 517] on span "Send" at bounding box center [709, 506] width 132 height 25
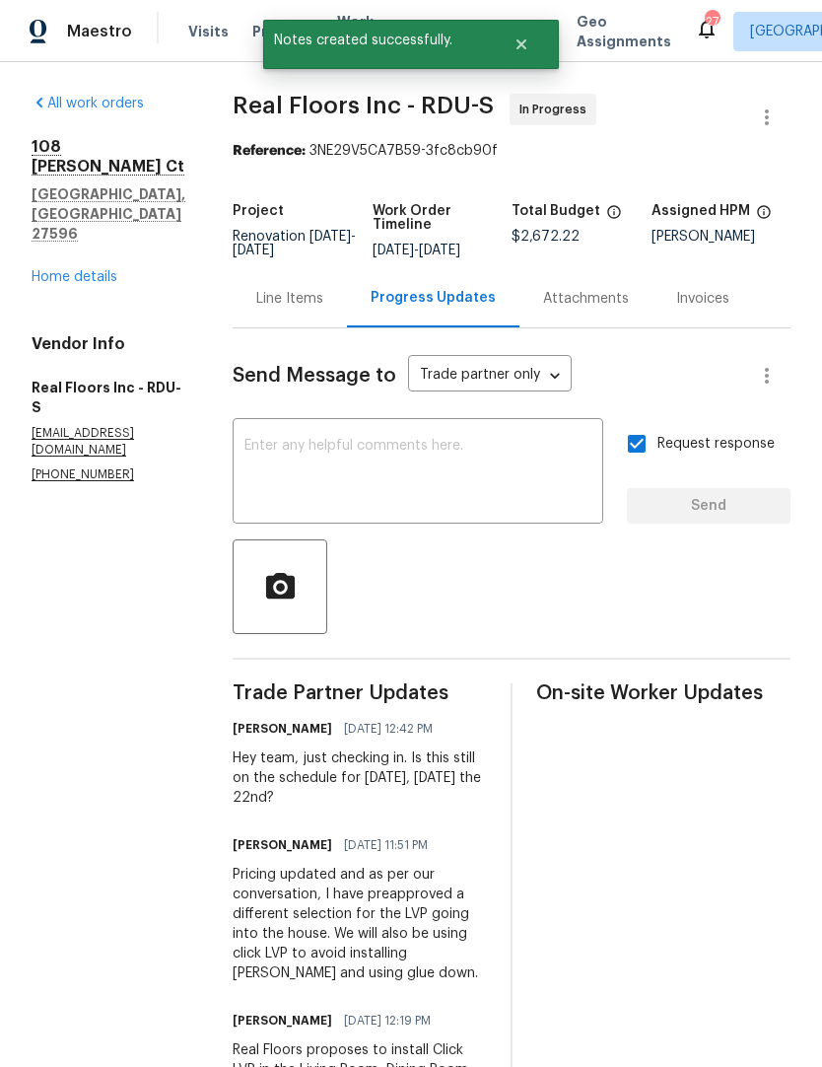
click at [87, 270] on link "Home details" at bounding box center [75, 277] width 86 height 14
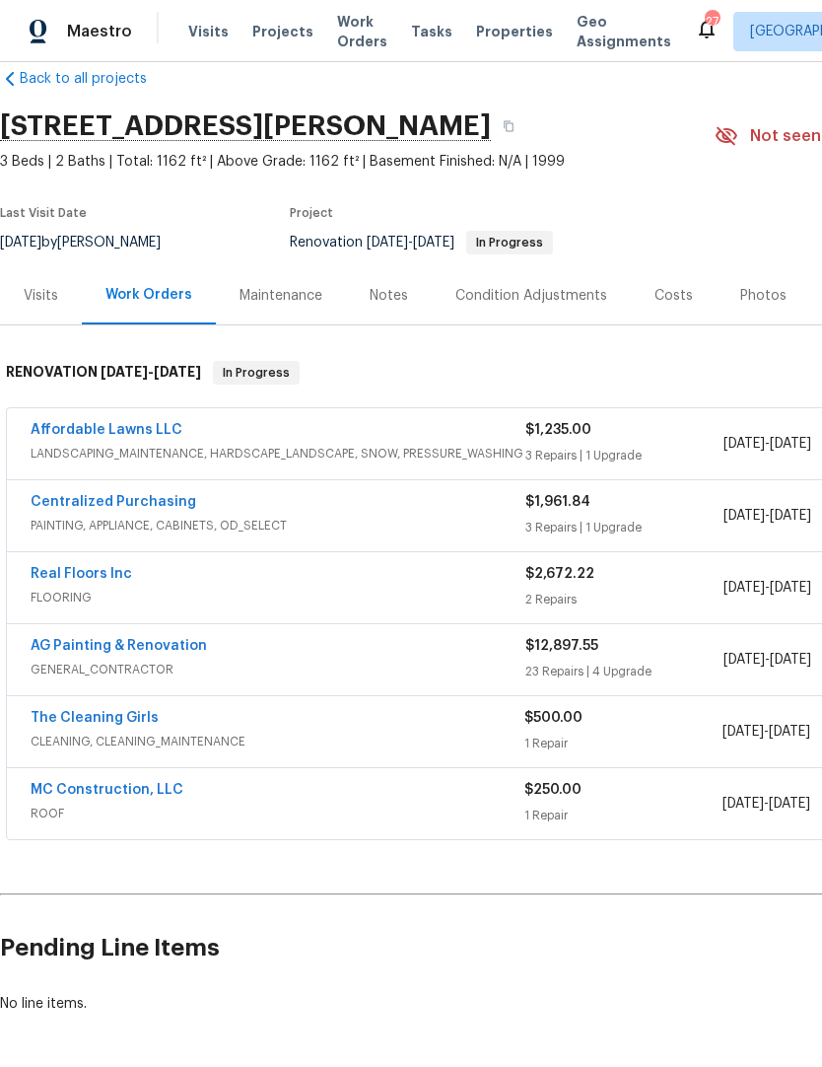
scroll to position [32, 0]
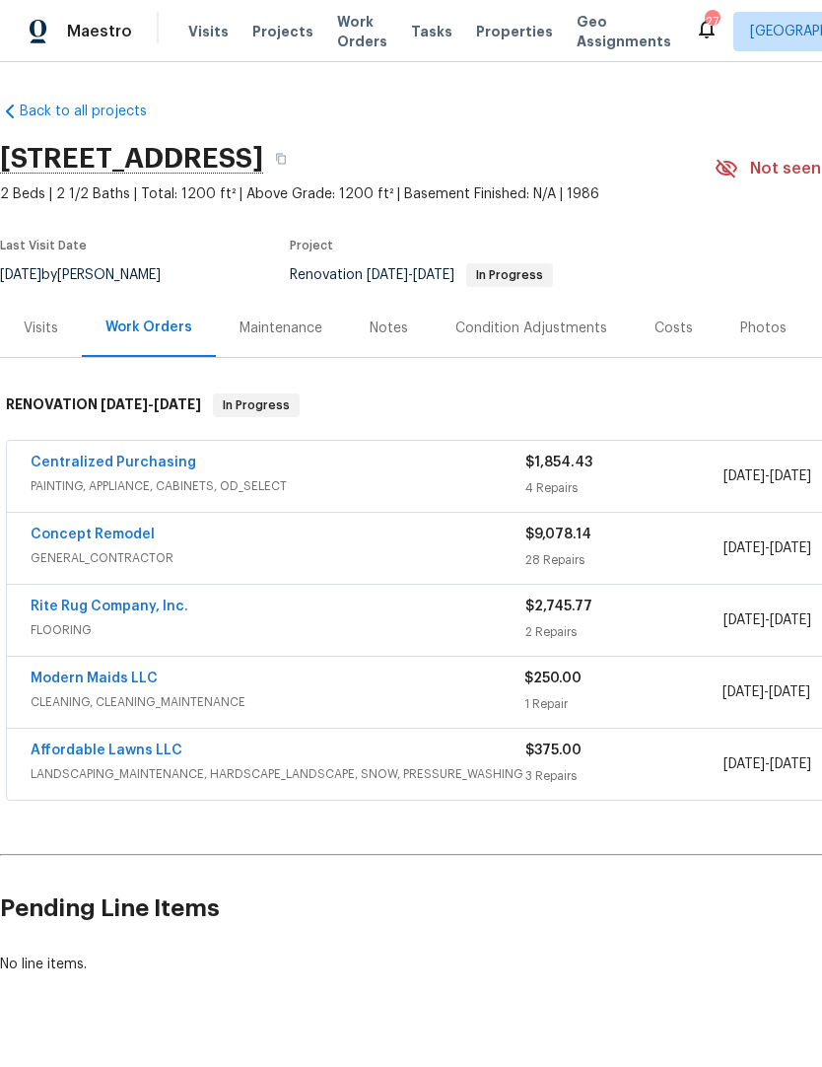
click at [124, 538] on link "Concept Remodel" at bounding box center [93, 535] width 124 height 14
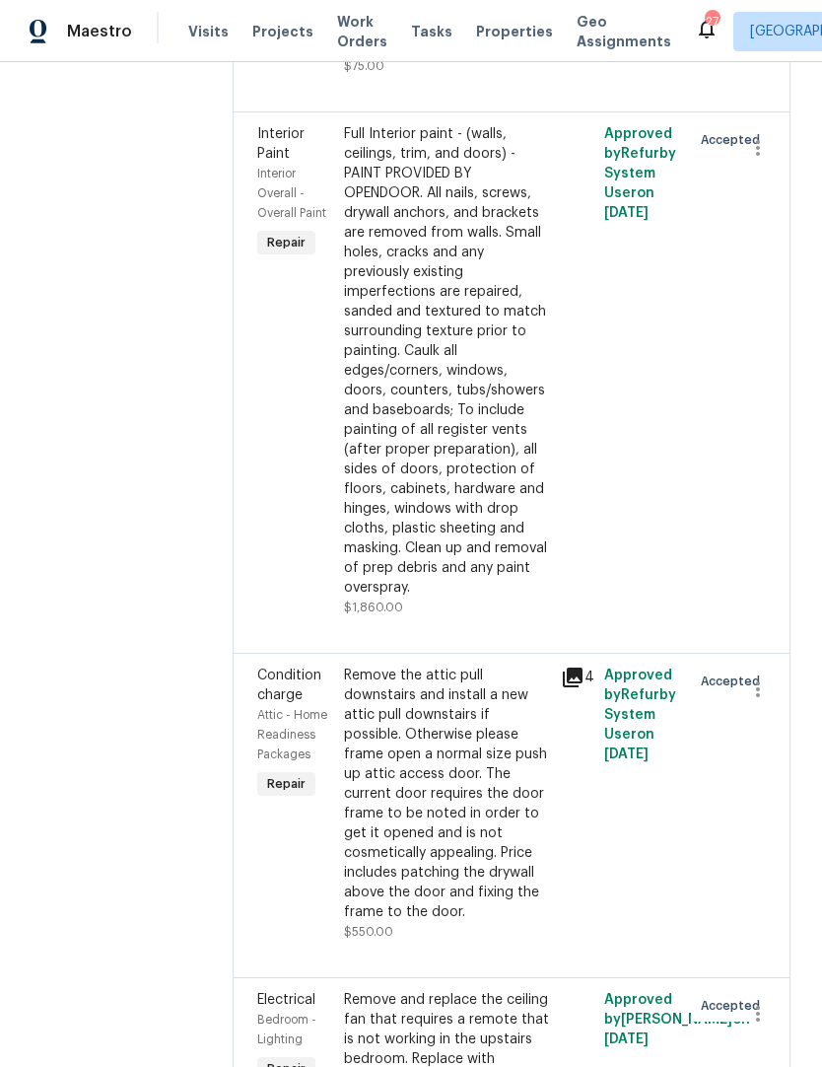
scroll to position [81, 0]
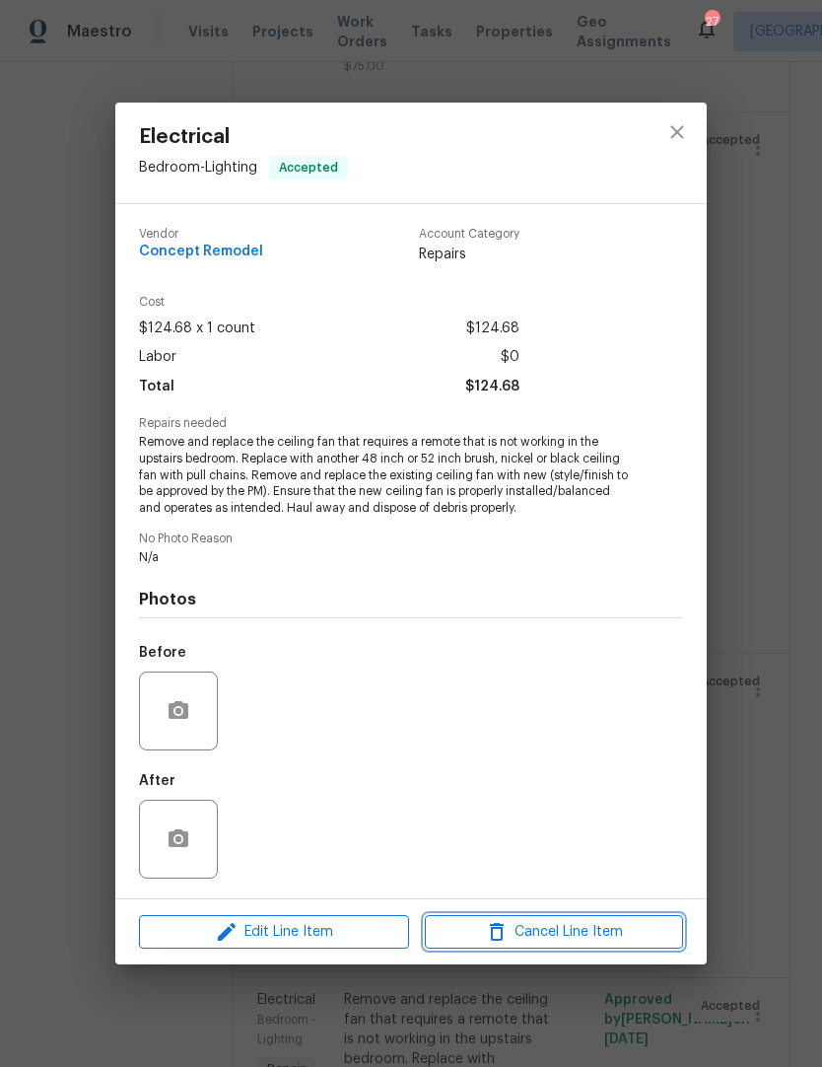
click at [518, 926] on span "Cancel Line Item" at bounding box center [554, 932] width 247 height 25
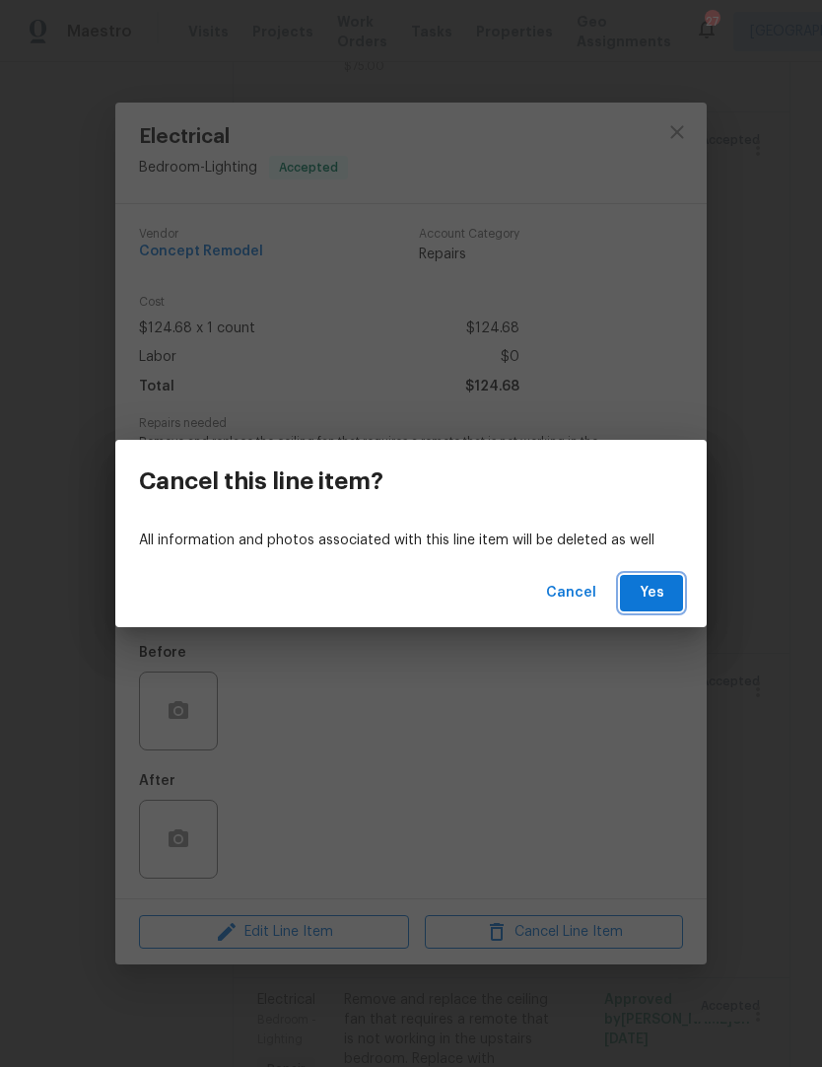
click at [672, 598] on button "Yes" at bounding box center [651, 593] width 63 height 36
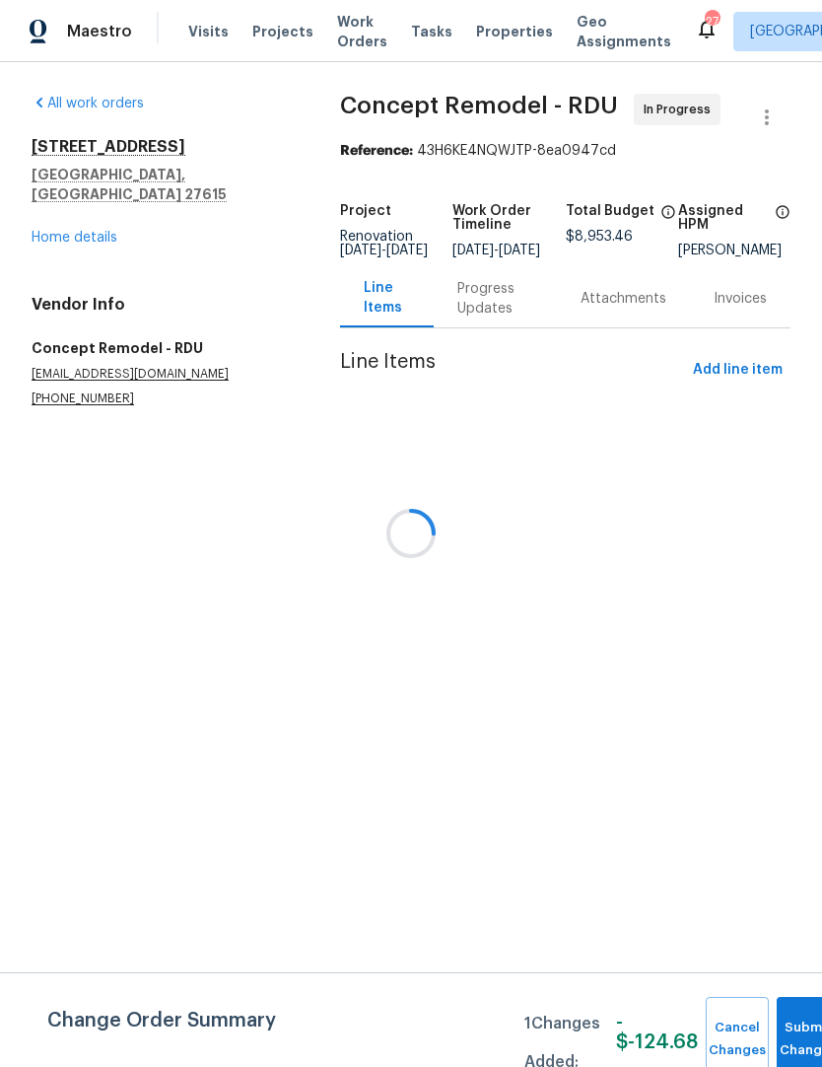
scroll to position [0, 0]
click at [790, 1019] on button "Submit Changes" at bounding box center [808, 1039] width 63 height 85
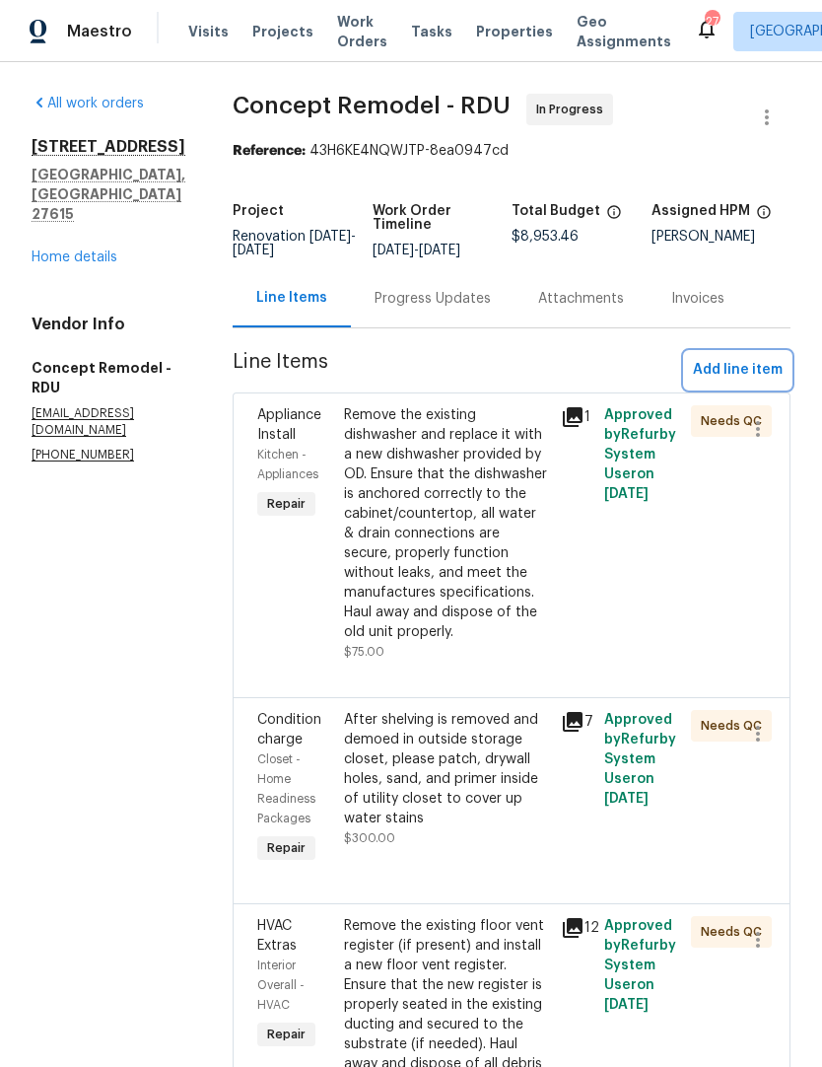
click at [783, 367] on button "Add line item" at bounding box center [738, 370] width 106 height 36
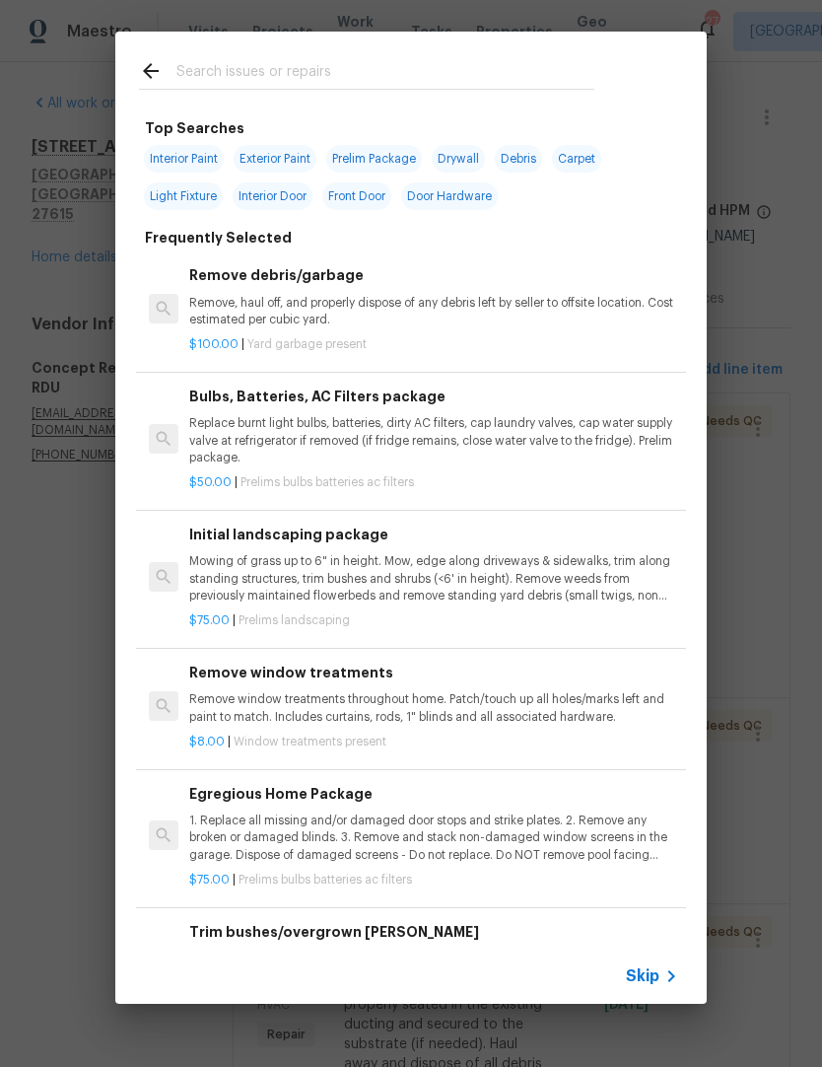
click at [413, 61] on input "text" at bounding box center [386, 74] width 418 height 30
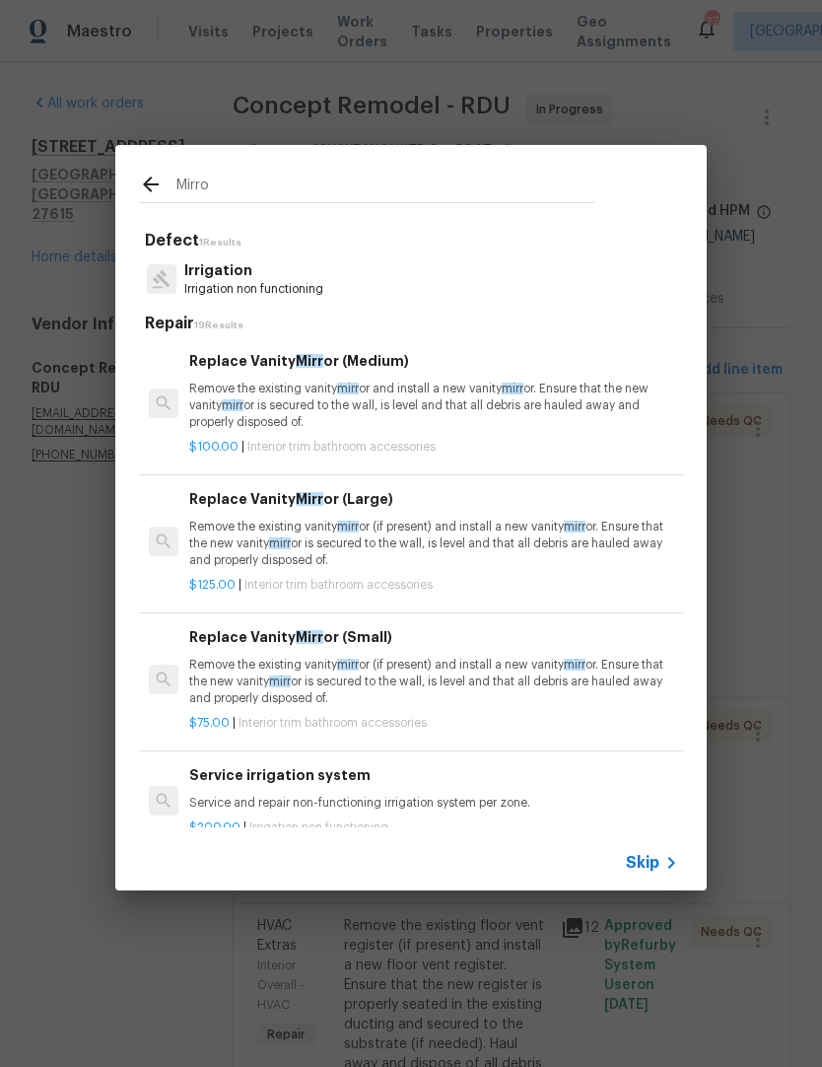
type input "Mirror"
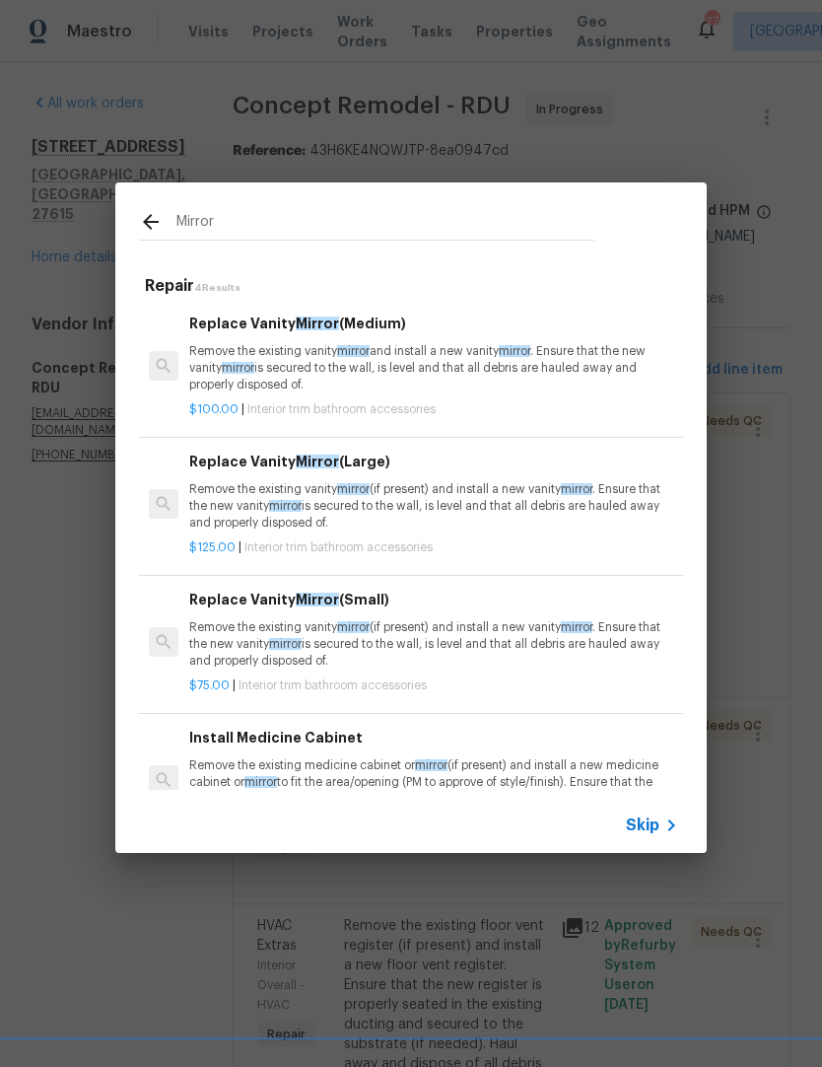
click at [425, 350] on p "Remove the existing vanity mirror and install a new vanity mirror . Ensure that…" at bounding box center [433, 368] width 489 height 50
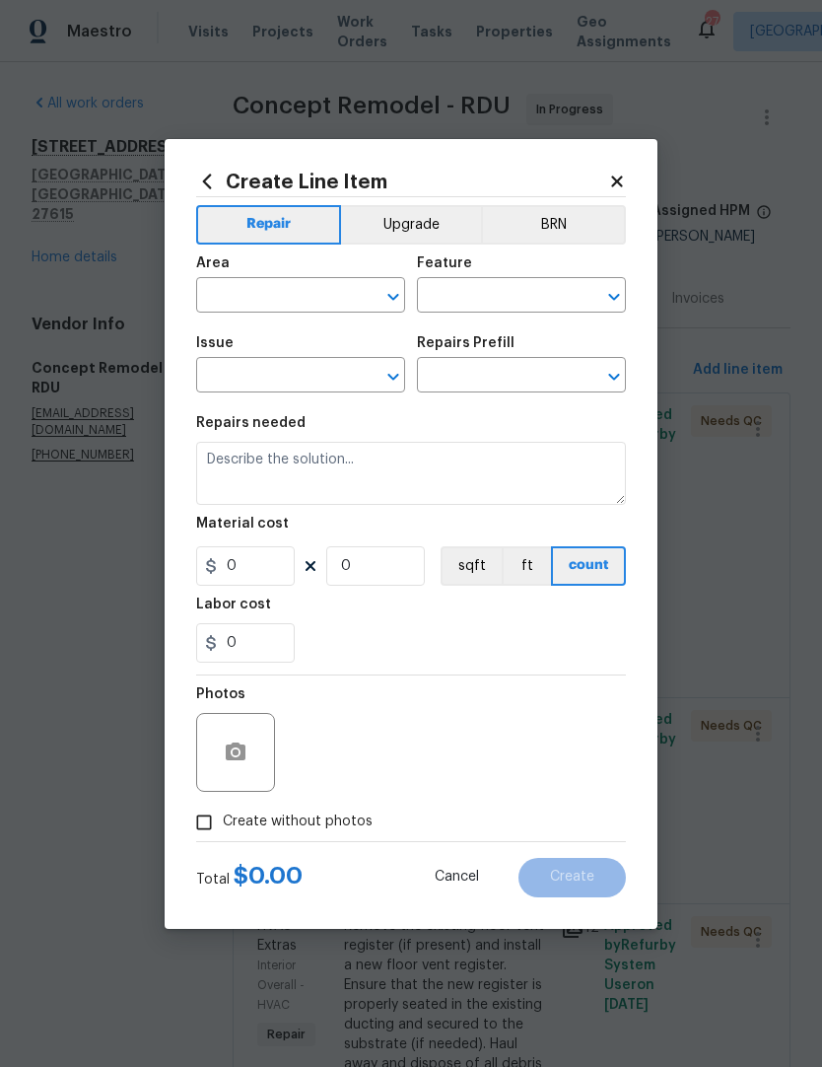
type input "Interior Trim"
type input "Bathroom Accesories"
type input "Replace Vanity Mirror (Medium) $100.00"
type textarea "Remove the existing vanity mirror and install a new vanity mirror. Ensure that …"
type input "100"
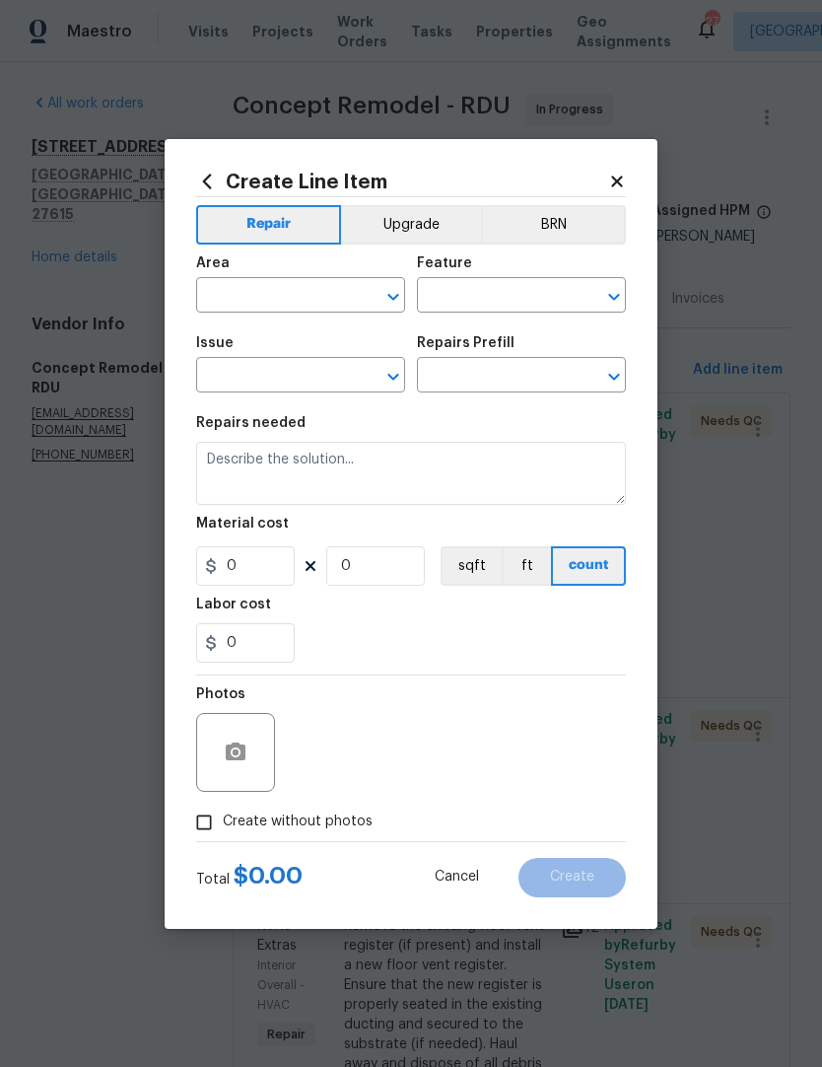
type input "1"
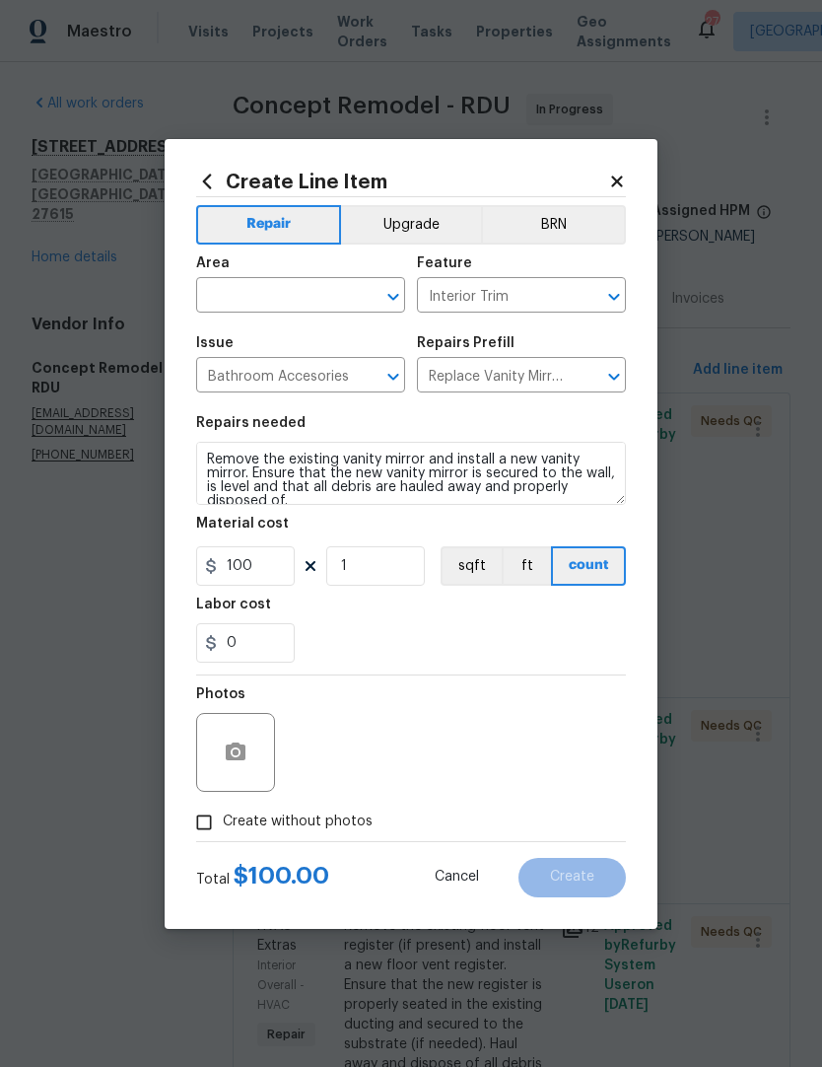
click at [301, 303] on input "text" at bounding box center [273, 297] width 154 height 31
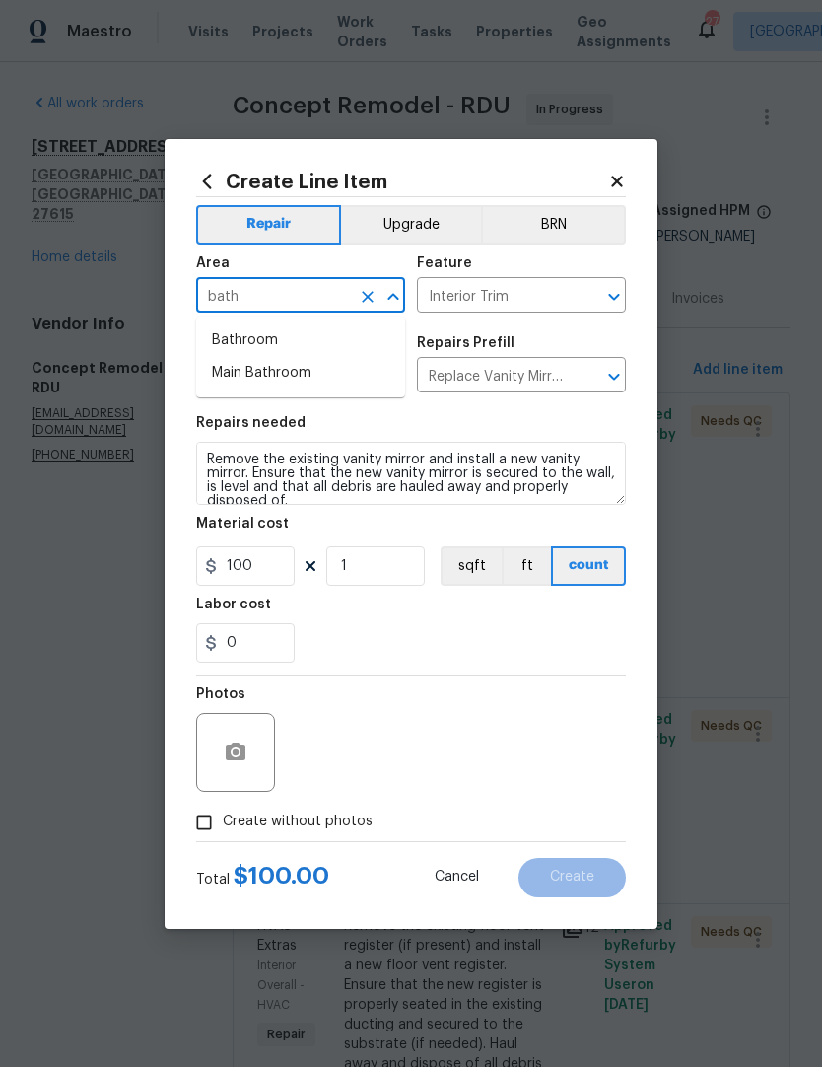
click at [279, 335] on li "Bathroom" at bounding box center [300, 340] width 209 height 33
type input "Bathroom"
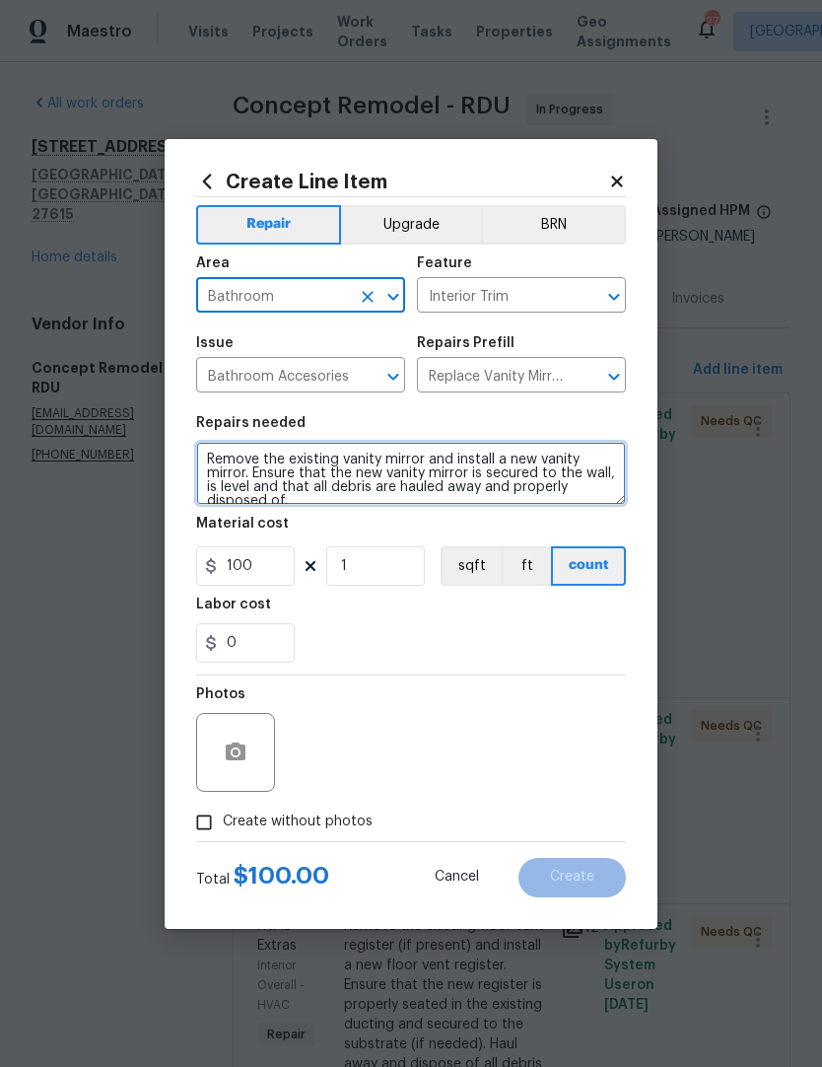
click at [318, 498] on textarea "Remove the existing vanity mirror and install a new vanity mirror. Ensure that …" at bounding box center [411, 473] width 430 height 63
click at [208, 449] on textarea "Remove the existing vanity mirror and install a new vanity mirror. Ensure that …" at bounding box center [411, 473] width 430 height 63
click at [299, 452] on textarea "Remove the existing vanity mirror and install a new vanity mirror. Ensure that …" at bounding box center [411, 473] width 430 height 63
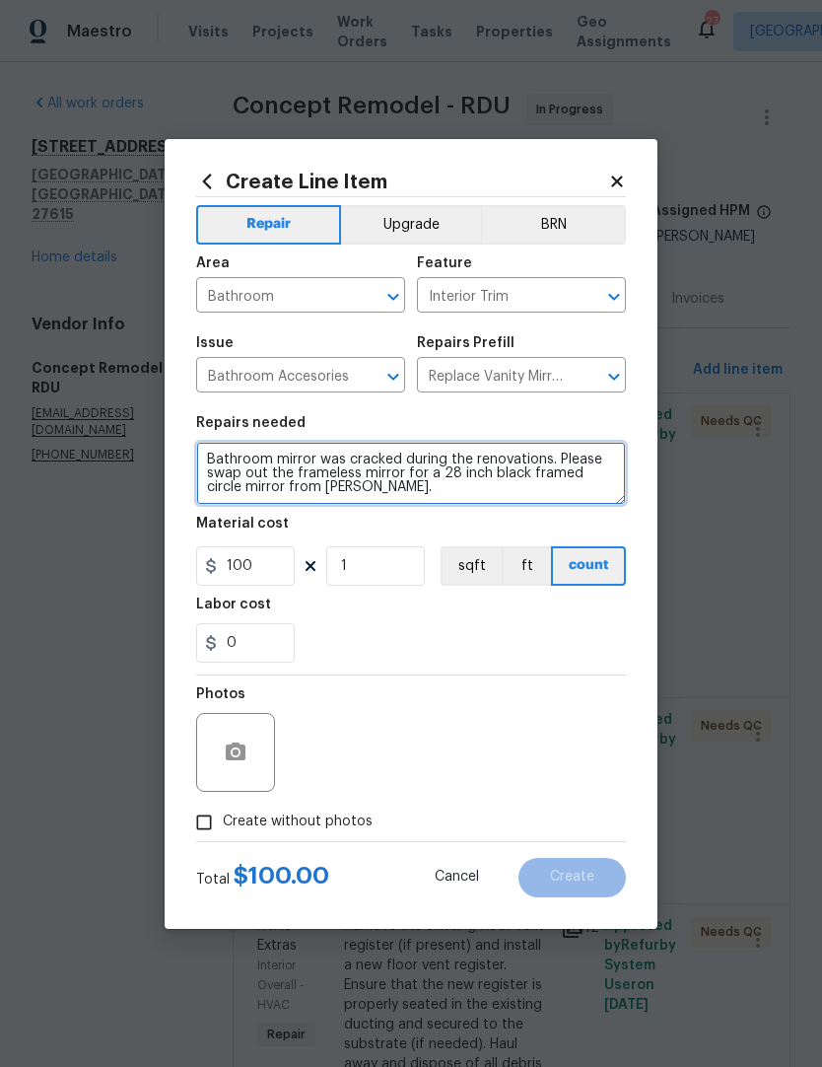
type textarea "Bathroom mirror was cracked during the renovations. Please swap out the framele…"
click at [205, 824] on input "Create without photos" at bounding box center [203, 822] width 37 height 37
checkbox input "true"
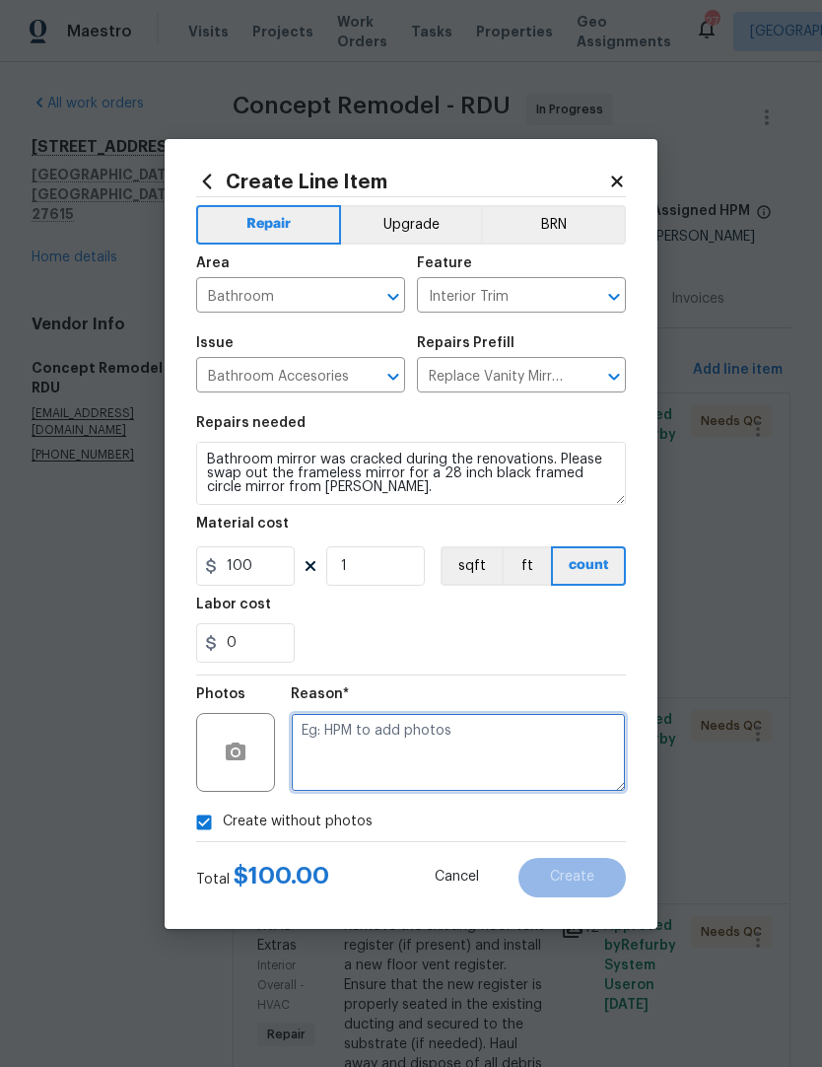
click at [461, 743] on textarea at bounding box center [458, 752] width 335 height 79
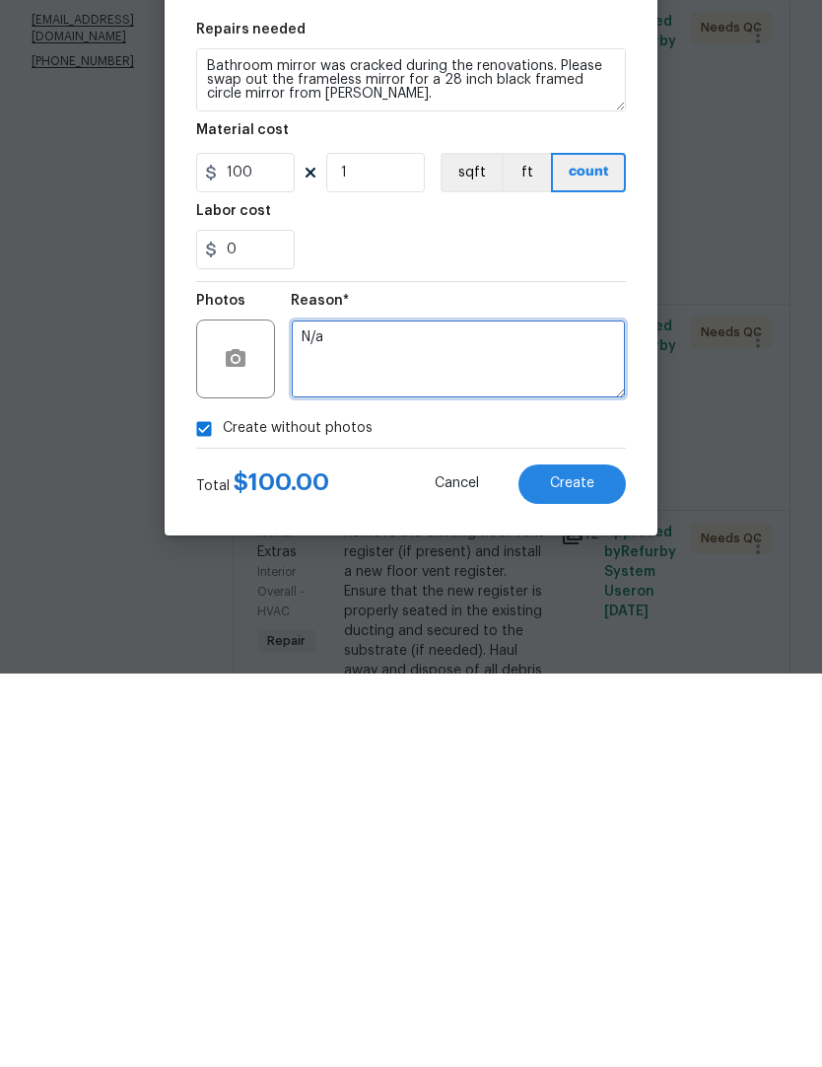
type textarea "N/a"
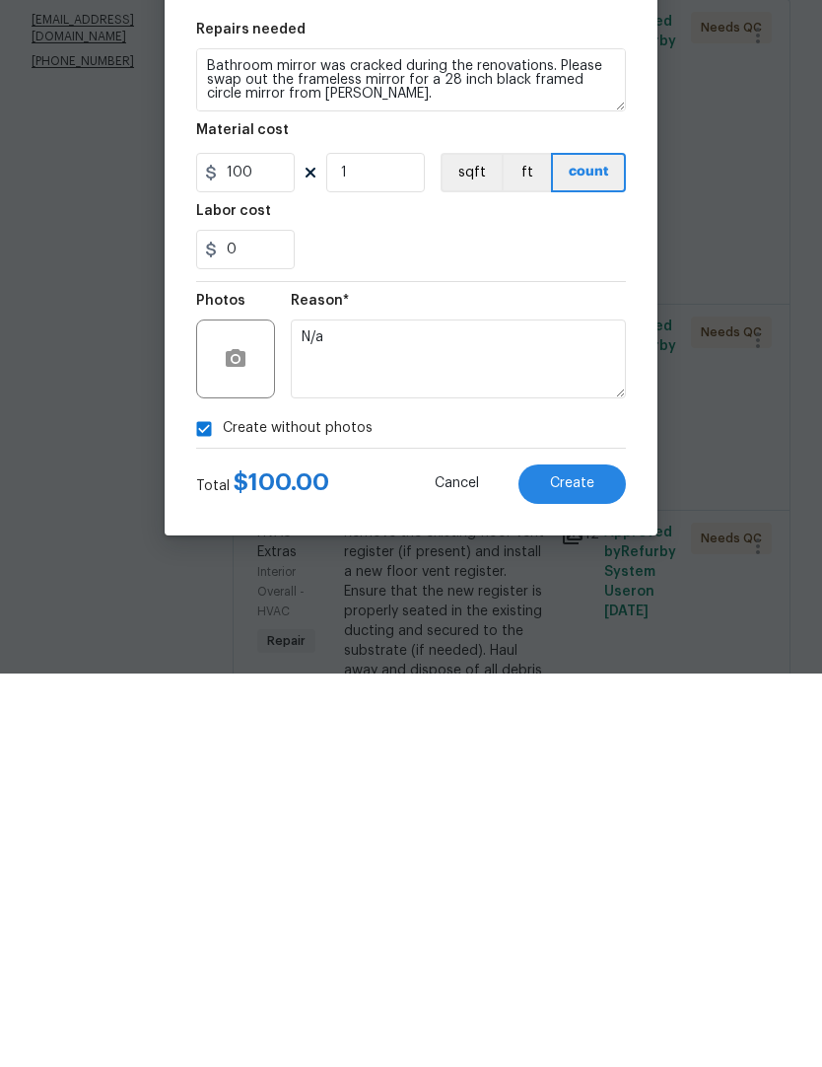
click at [585, 870] on span "Create" at bounding box center [572, 877] width 44 height 15
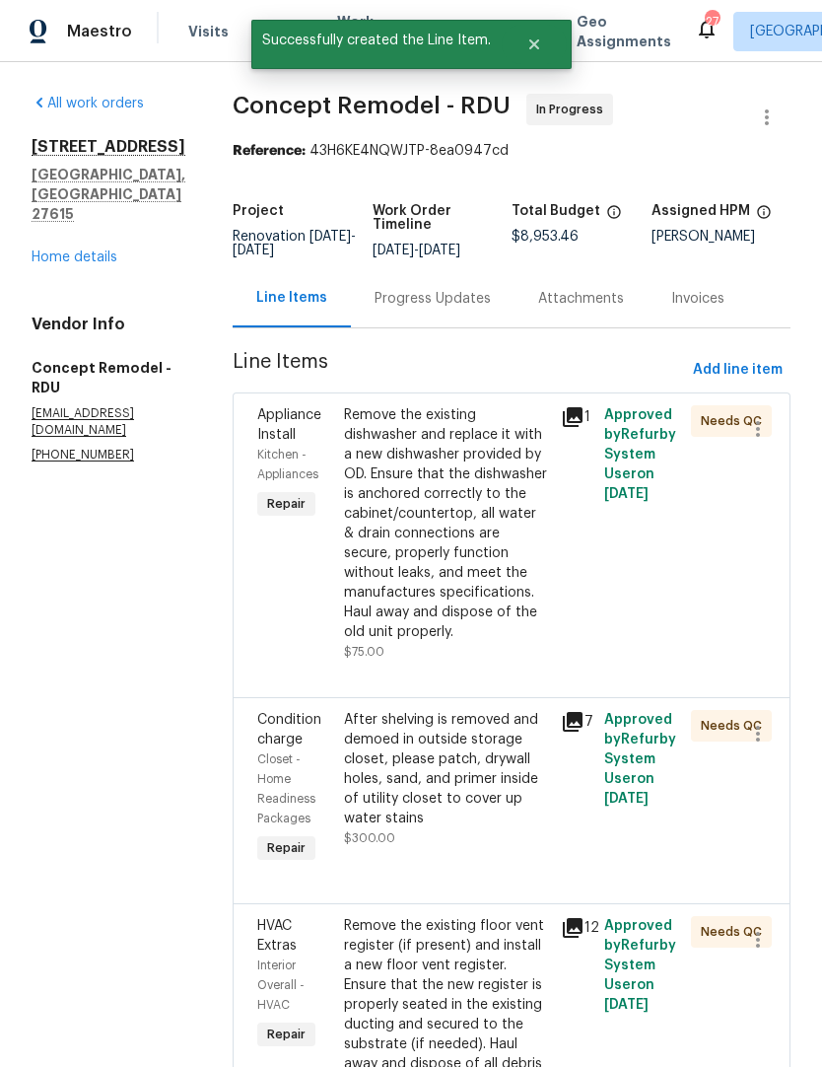
scroll to position [0, 0]
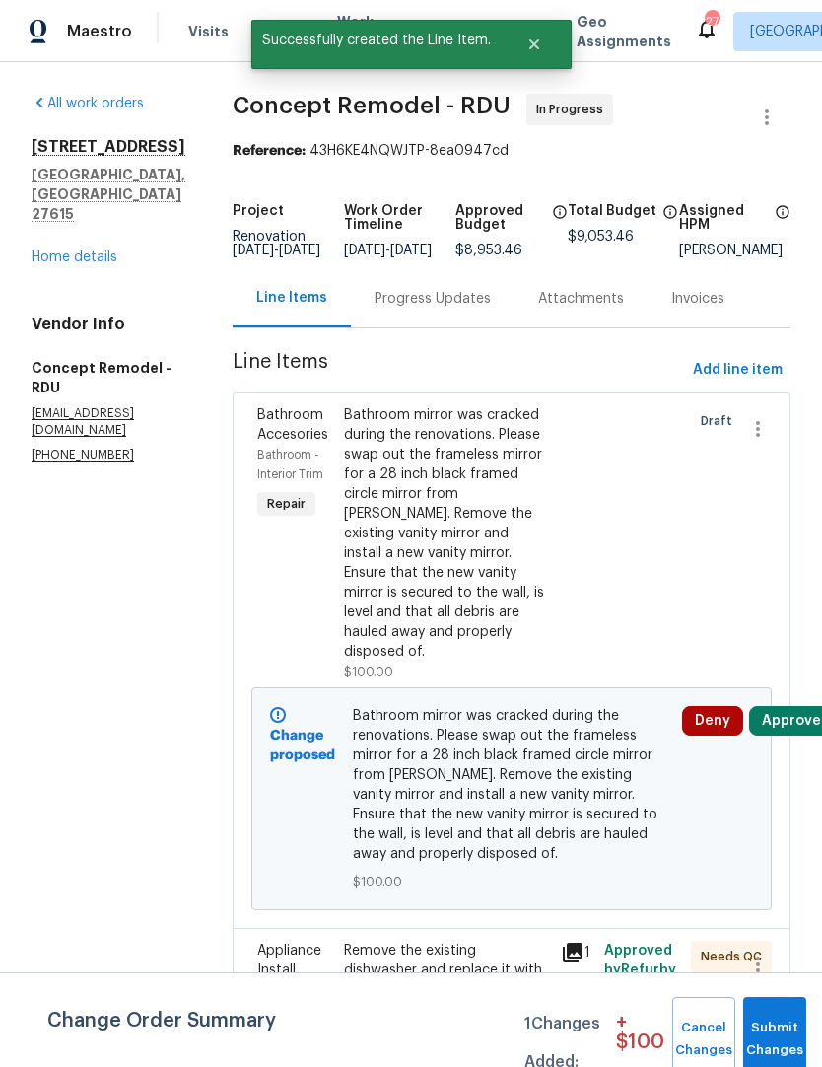
click at [771, 706] on button "Approve" at bounding box center [791, 721] width 85 height 30
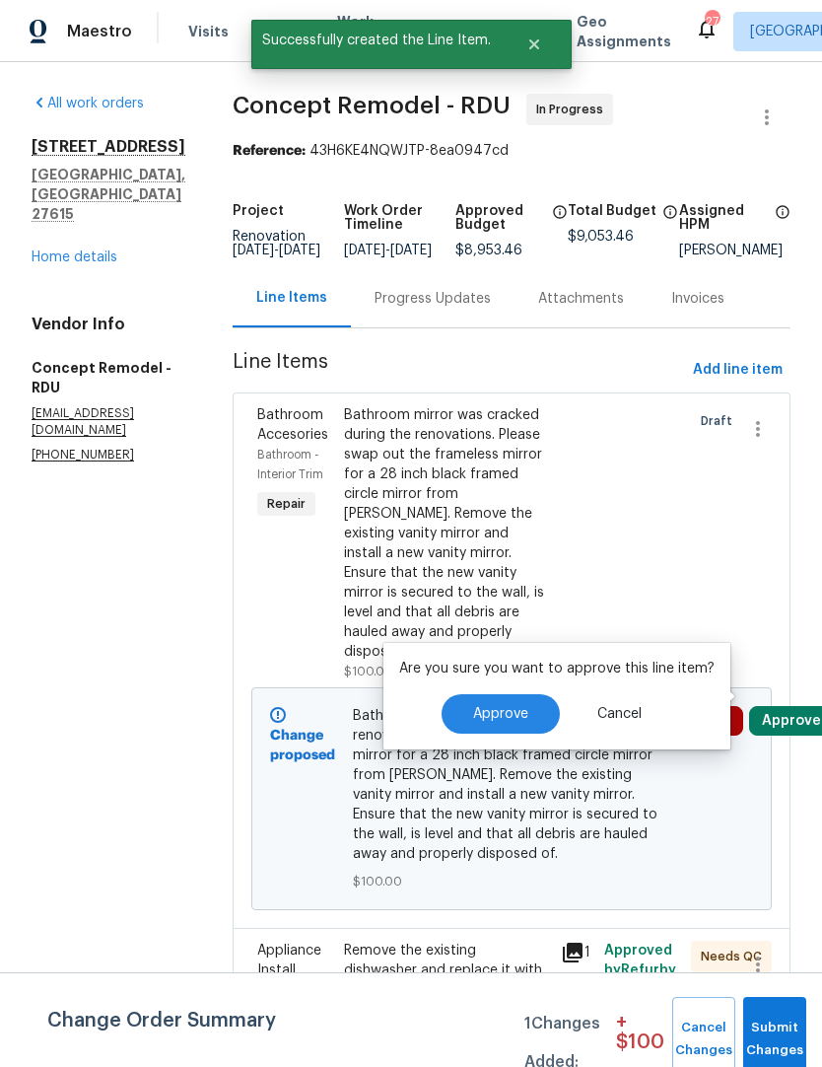
click at [508, 717] on span "Approve" at bounding box center [500, 714] width 55 height 15
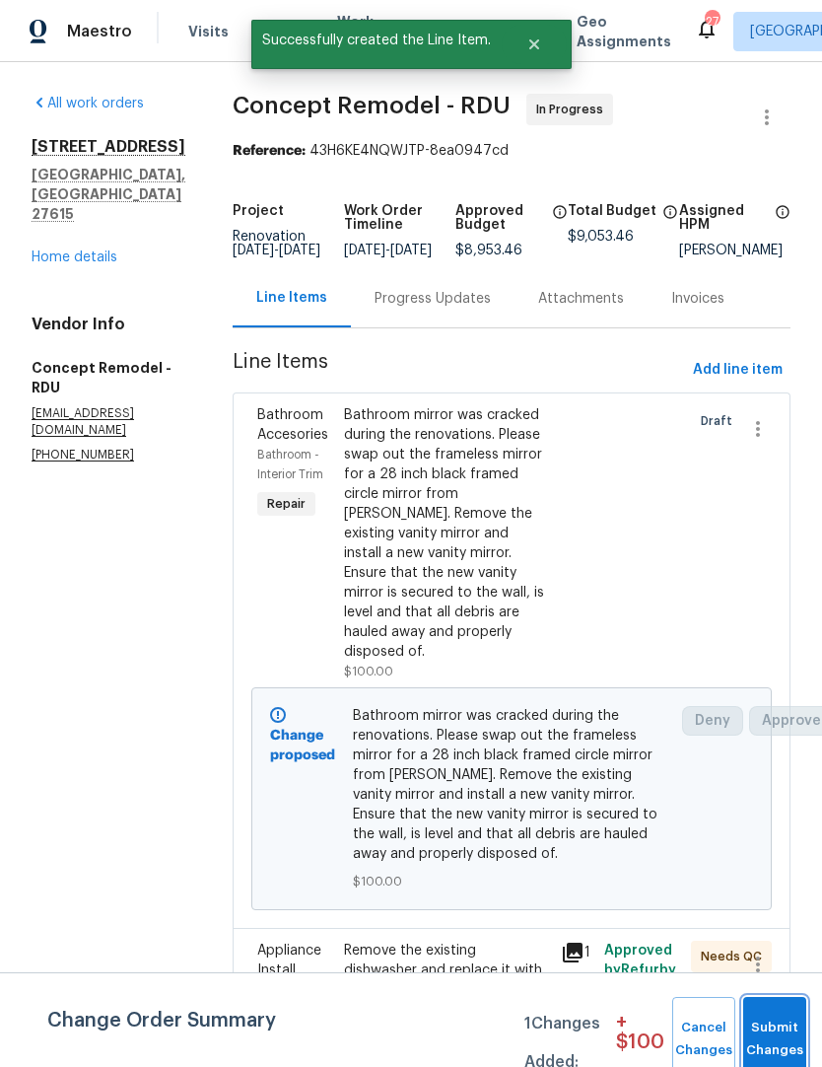
click at [792, 1011] on button "Submit Changes" at bounding box center [774, 1039] width 63 height 85
